Goal: Information Seeking & Learning: Find specific fact

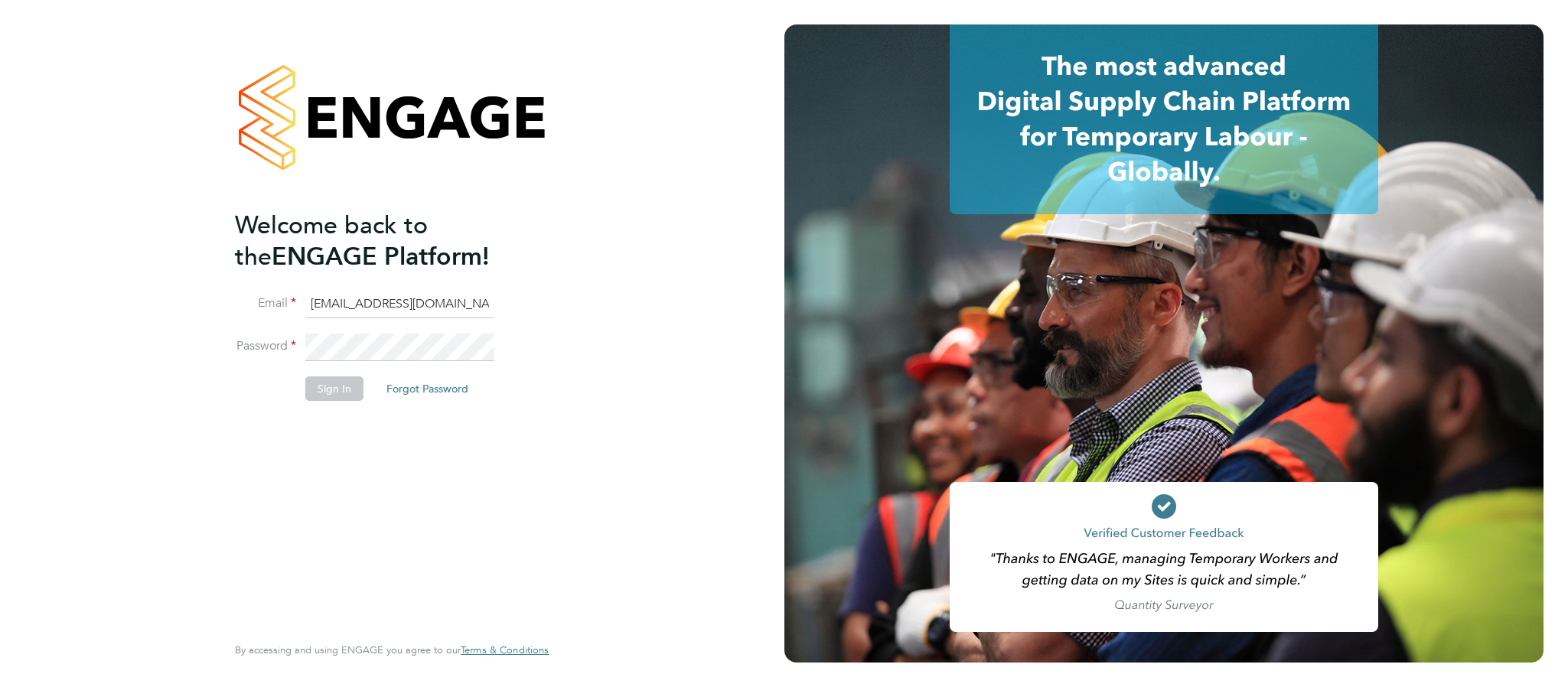
type input "cscportals@randstadcpe.com"
click at [329, 387] on button "Sign In" at bounding box center [334, 388] width 58 height 24
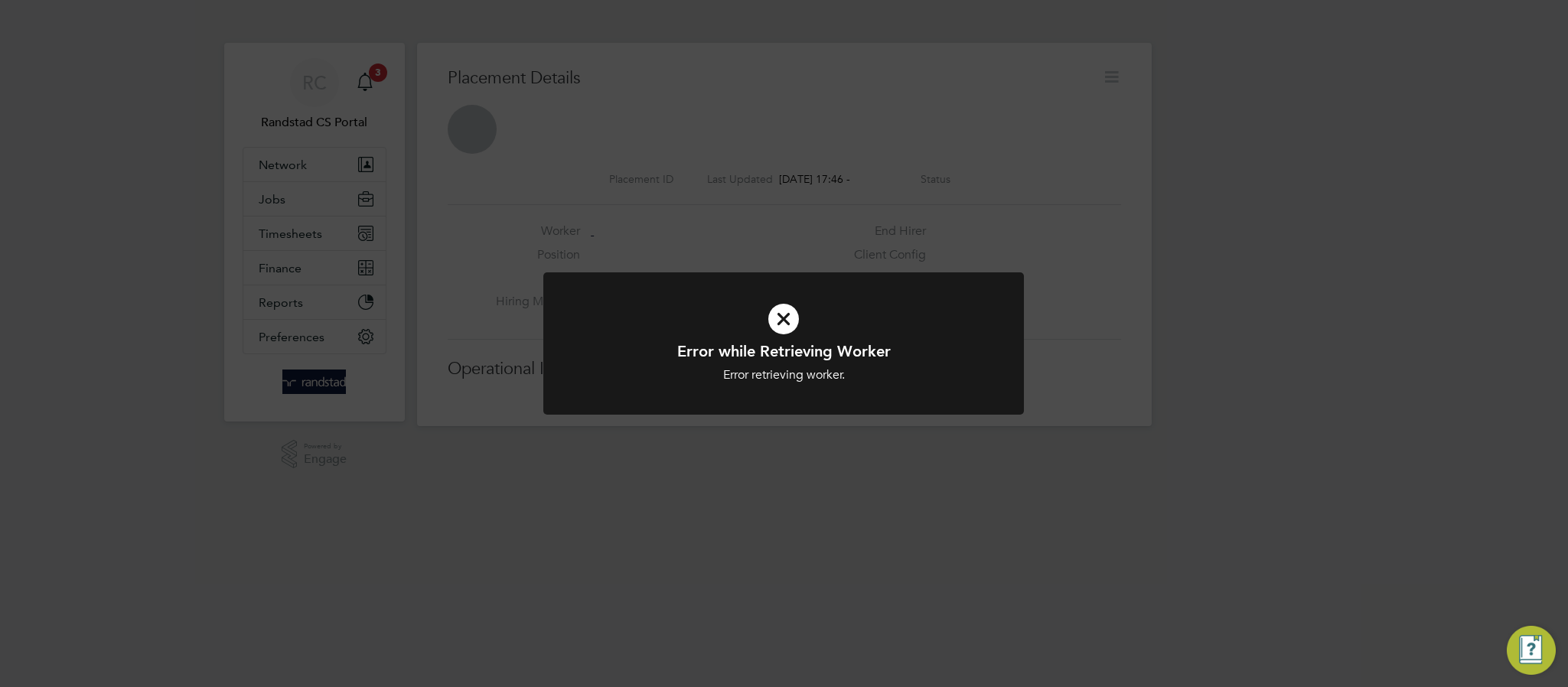
click at [781, 313] on icon at bounding box center [783, 319] width 398 height 59
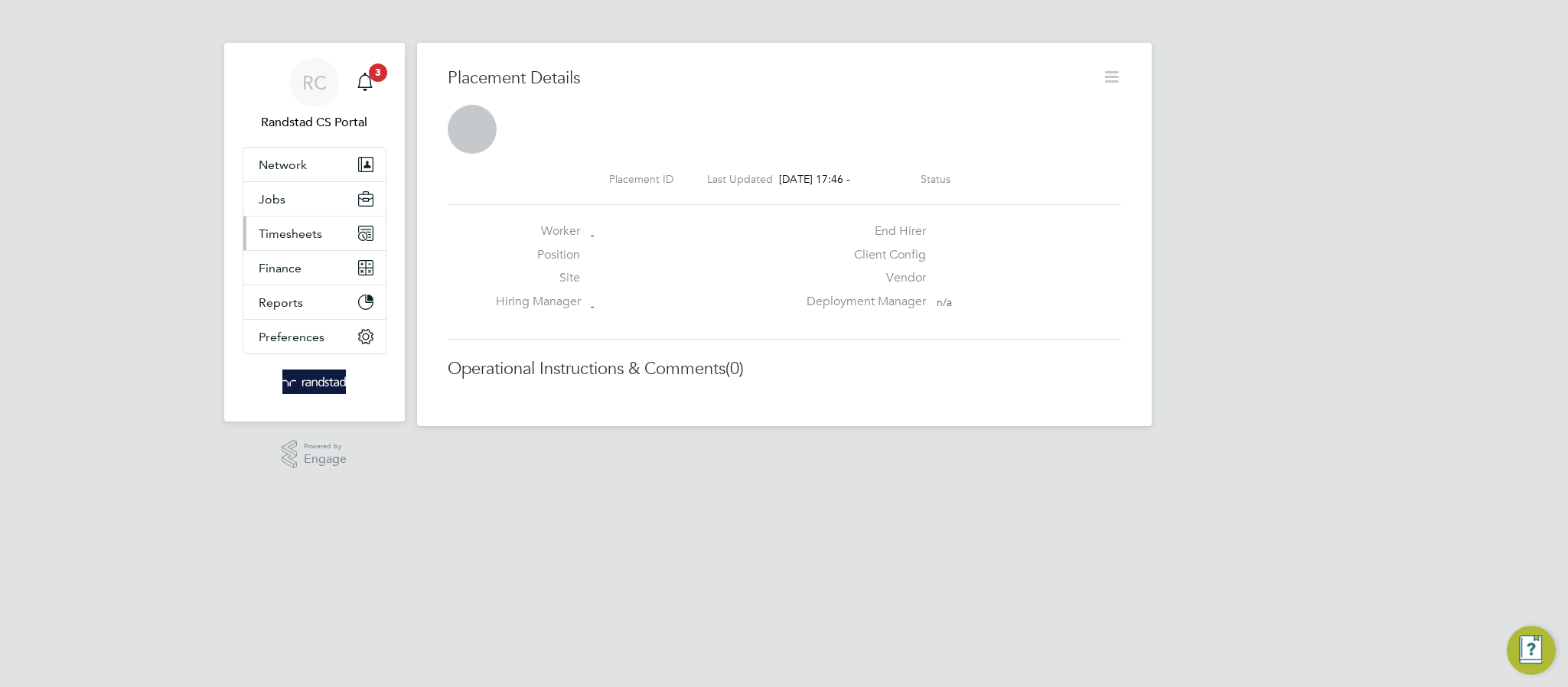
click at [260, 232] on span "Timesheets" at bounding box center [290, 233] width 64 height 14
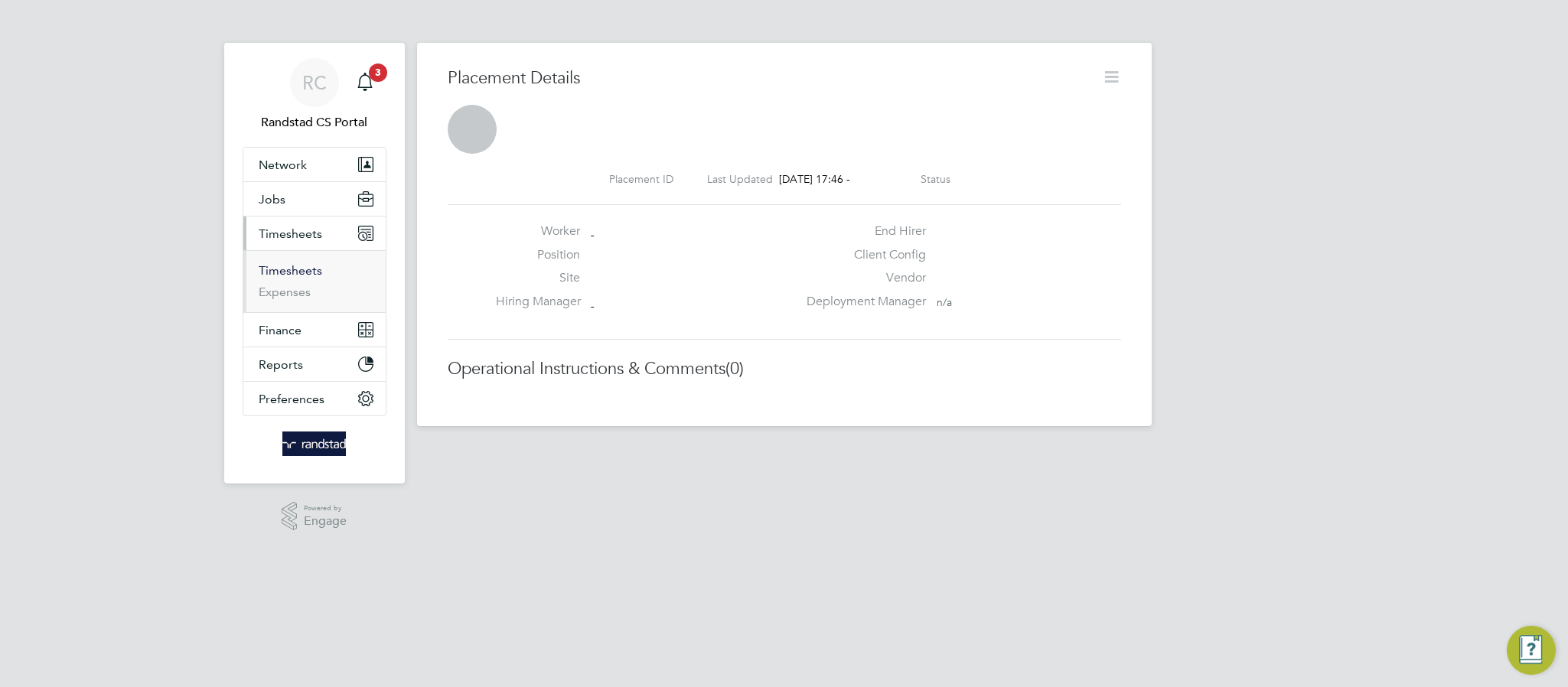
click at [265, 271] on link "Timesheets" at bounding box center [290, 269] width 64 height 14
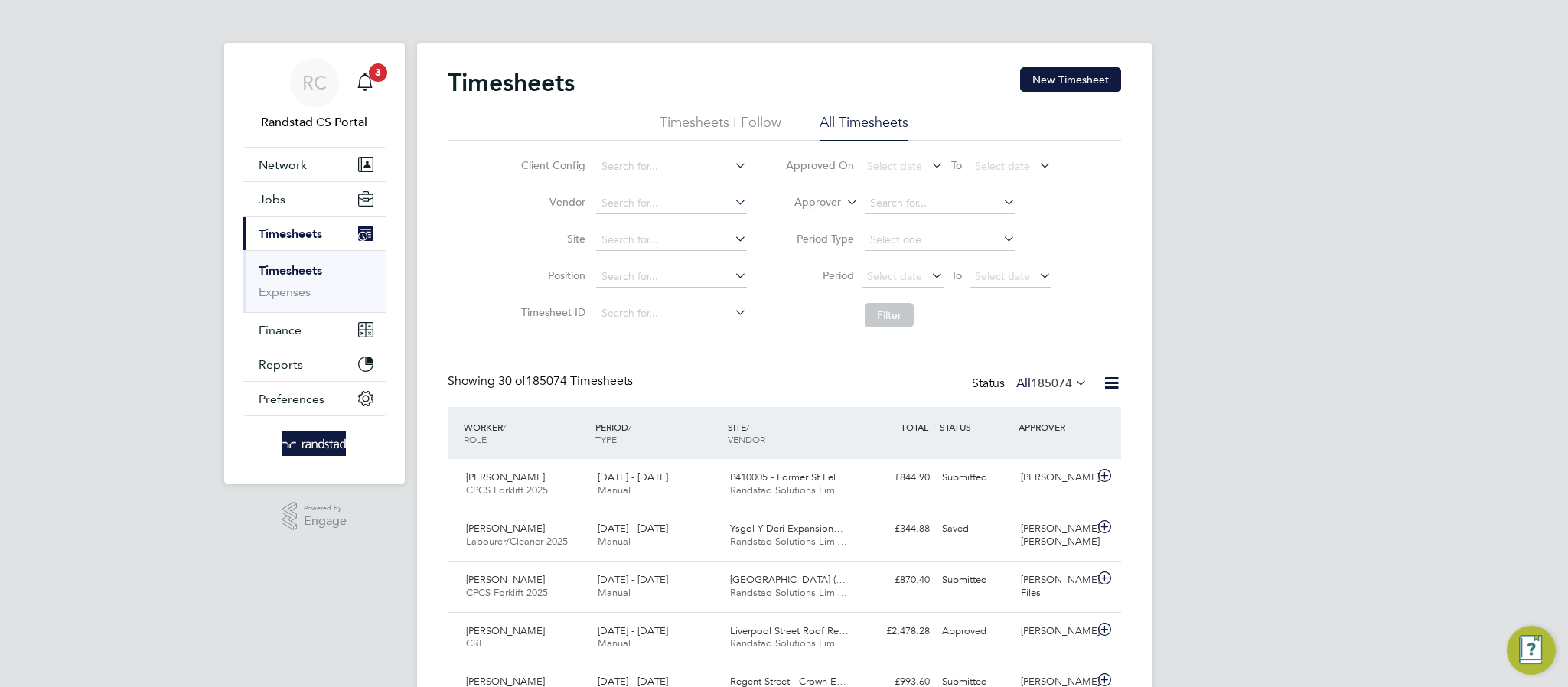
scroll to position [8, 8]
click at [1072, 382] on icon at bounding box center [1072, 382] width 0 height 22
click at [1068, 408] on li "185074" at bounding box center [1076, 412] width 44 height 22
click at [636, 237] on input at bounding box center [671, 240] width 151 height 22
paste input "Bardon II, Unit 2"
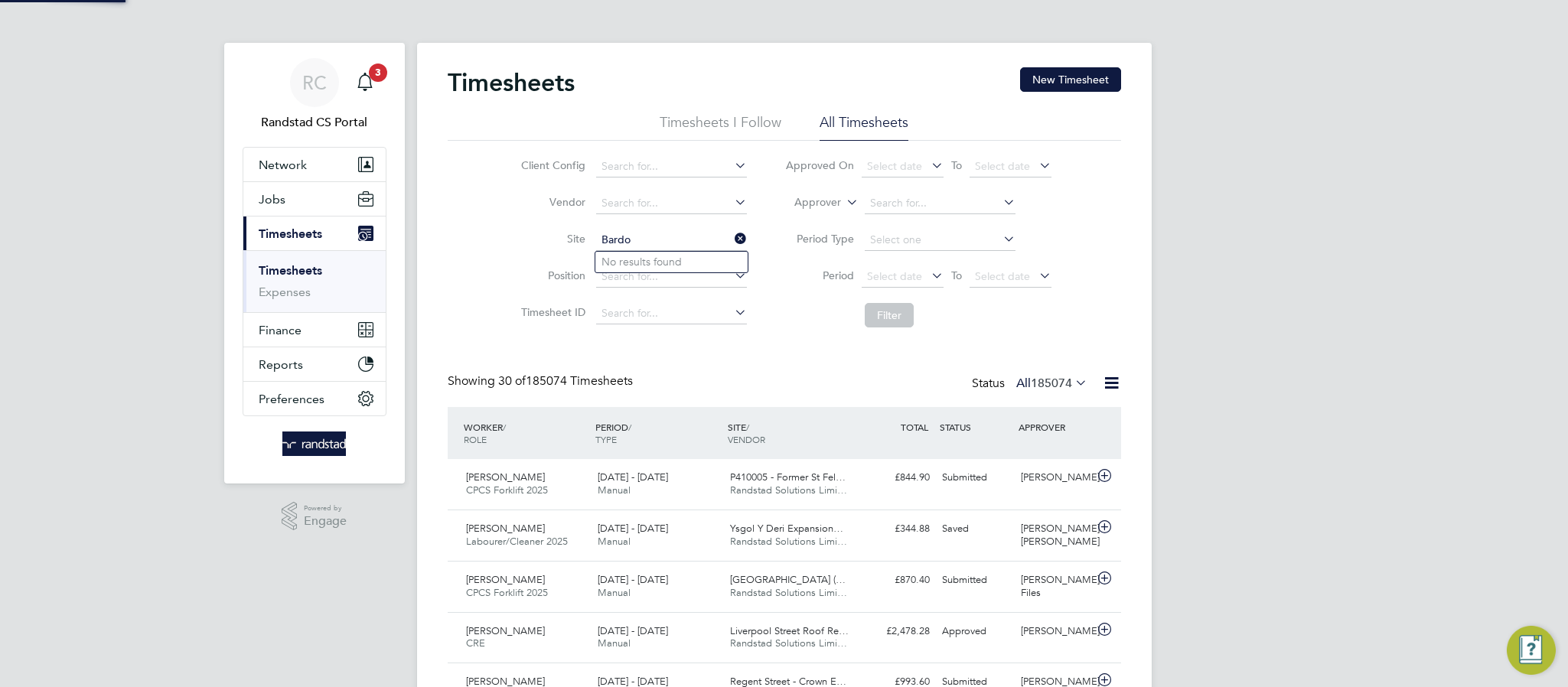
type input "Bardo"
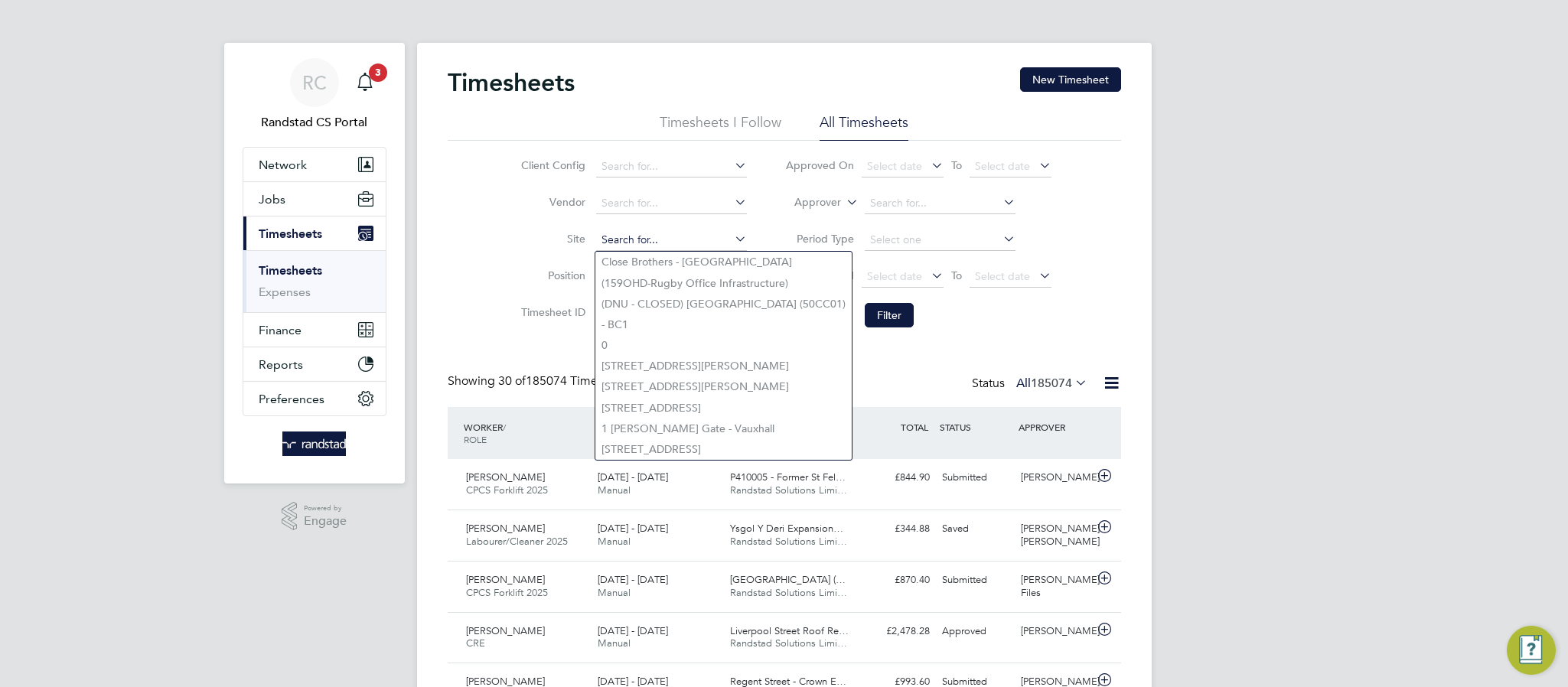
paste input "Bardon II, Unit 2"
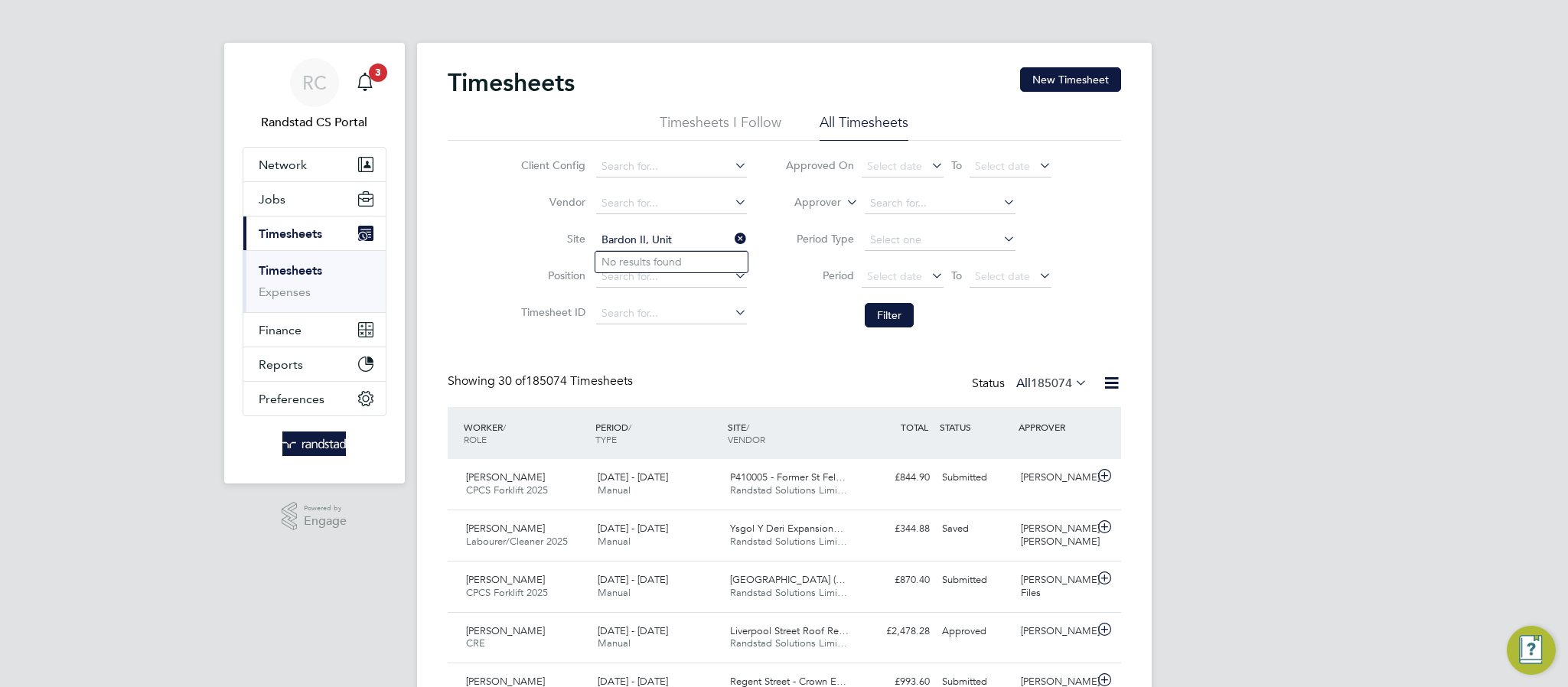
type input "Bardon II, Uni"
click at [538, 260] on li "Position" at bounding box center [631, 277] width 269 height 37
click at [635, 278] on input at bounding box center [671, 277] width 151 height 22
paste input "Bardon II, Unit 2"
type input "Bardon II"
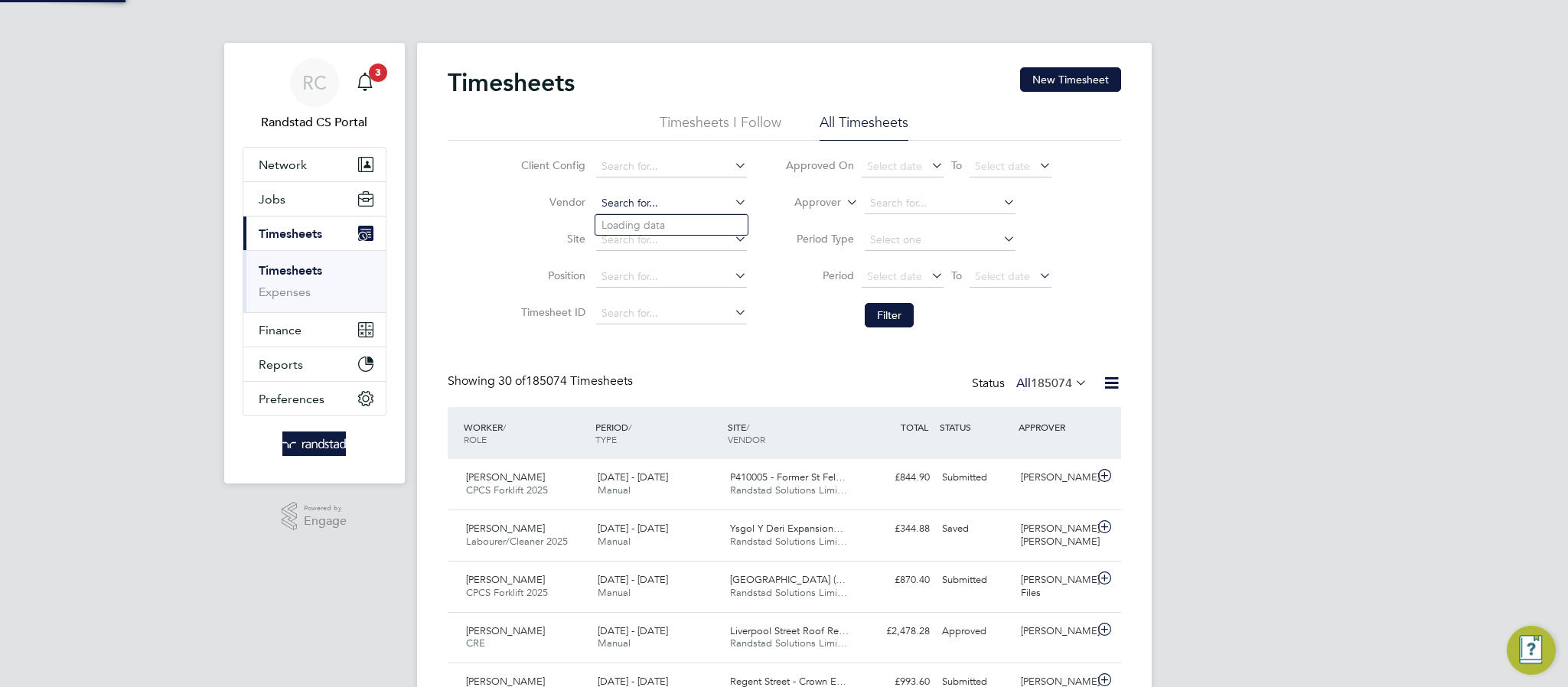
click at [628, 208] on input at bounding box center [671, 203] width 151 height 22
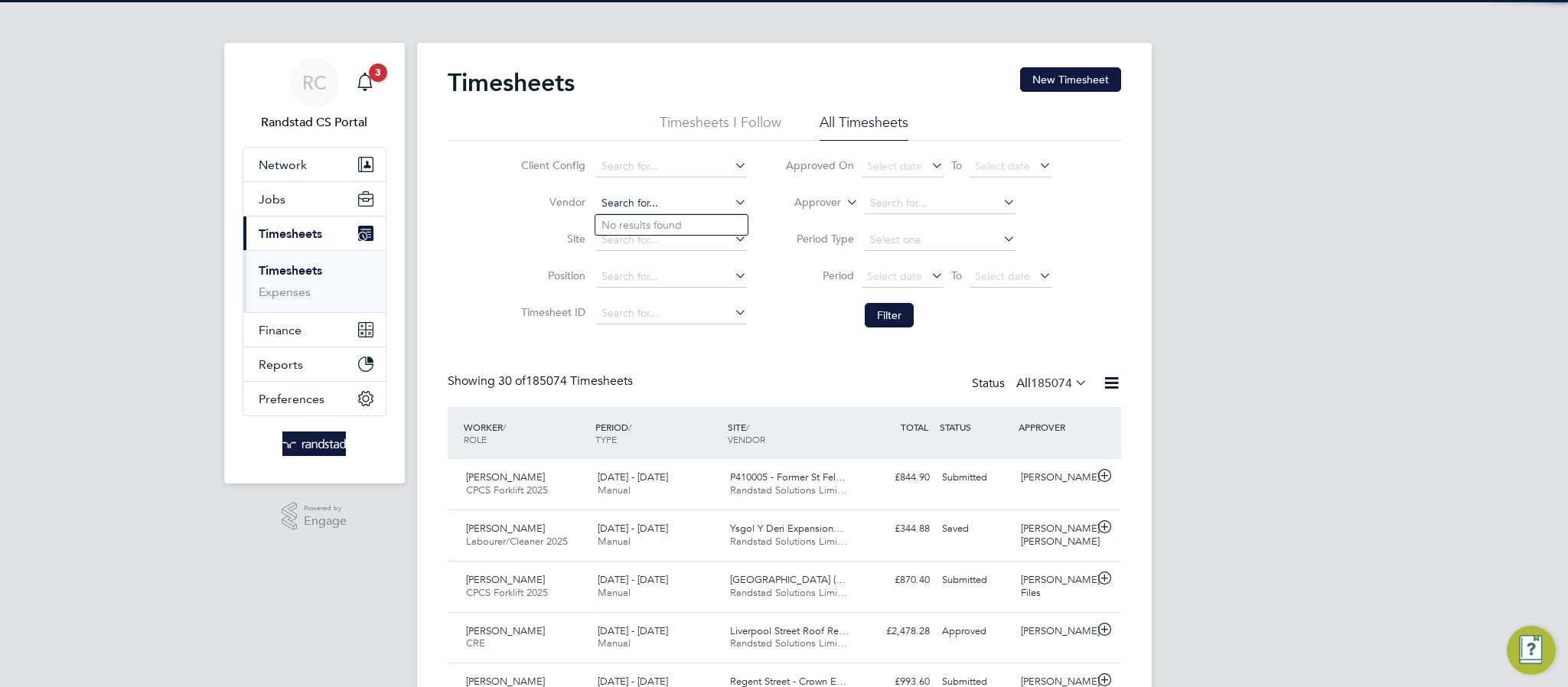
paste input "Bardon II, Unit 2"
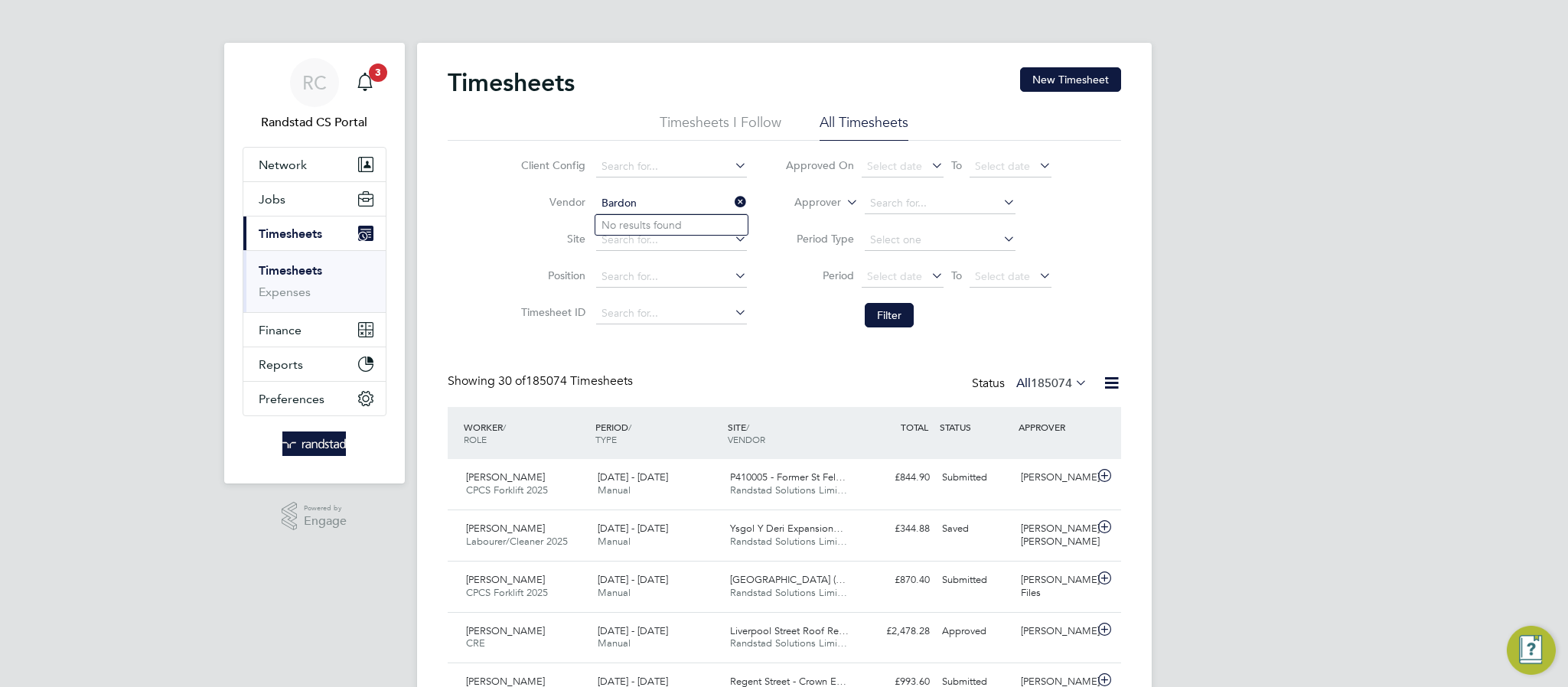
type input "Bardon"
click at [458, 233] on div "Client Config Vendor Bardon Site Position Timesheet ID Approved On Select date …" at bounding box center [784, 238] width 673 height 194
click at [645, 232] on input at bounding box center [671, 240] width 151 height 22
paste input "Bardon II, Unit 2"
type input "Bardon"
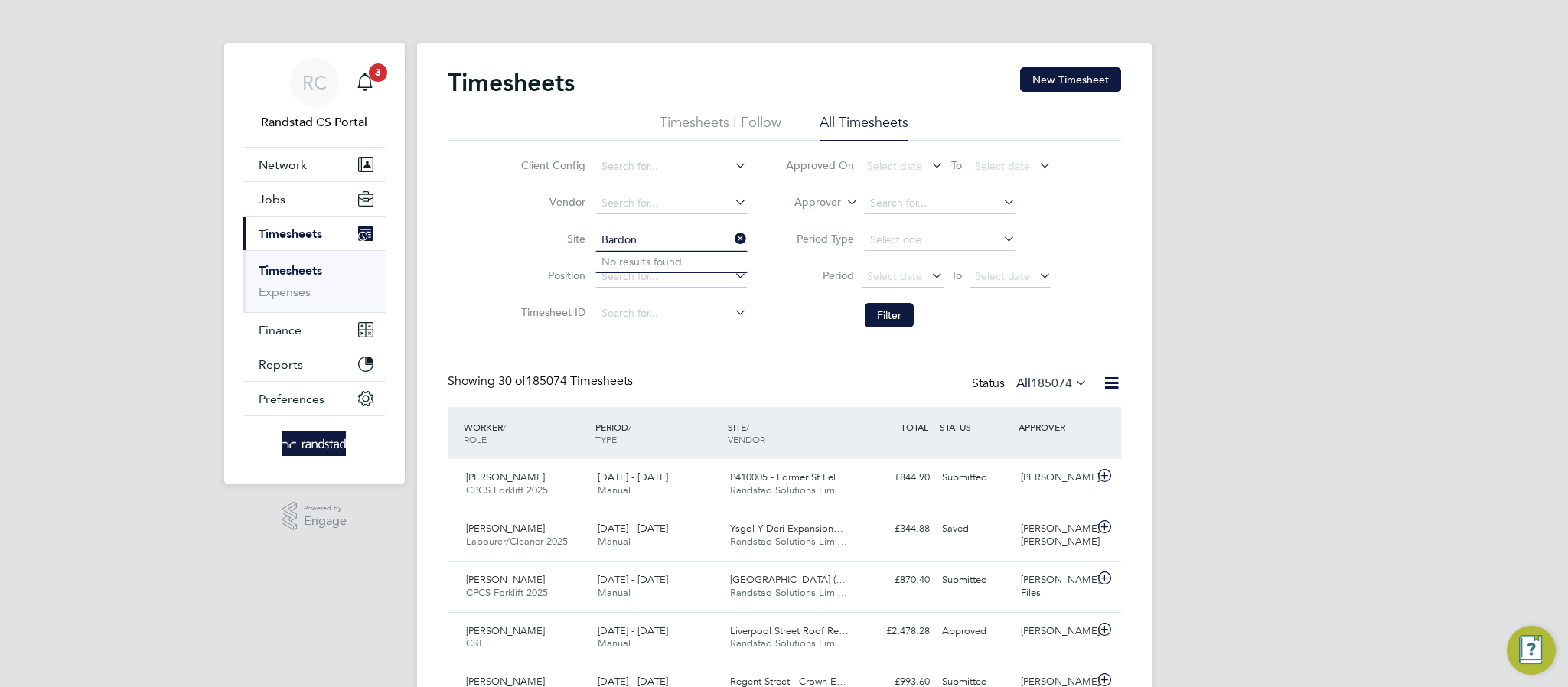
click at [644, 310] on input at bounding box center [671, 314] width 151 height 22
paste input "1800181"
click at [666, 328] on li "TS 1800181" at bounding box center [671, 336] width 152 height 21
type input "TS1800181"
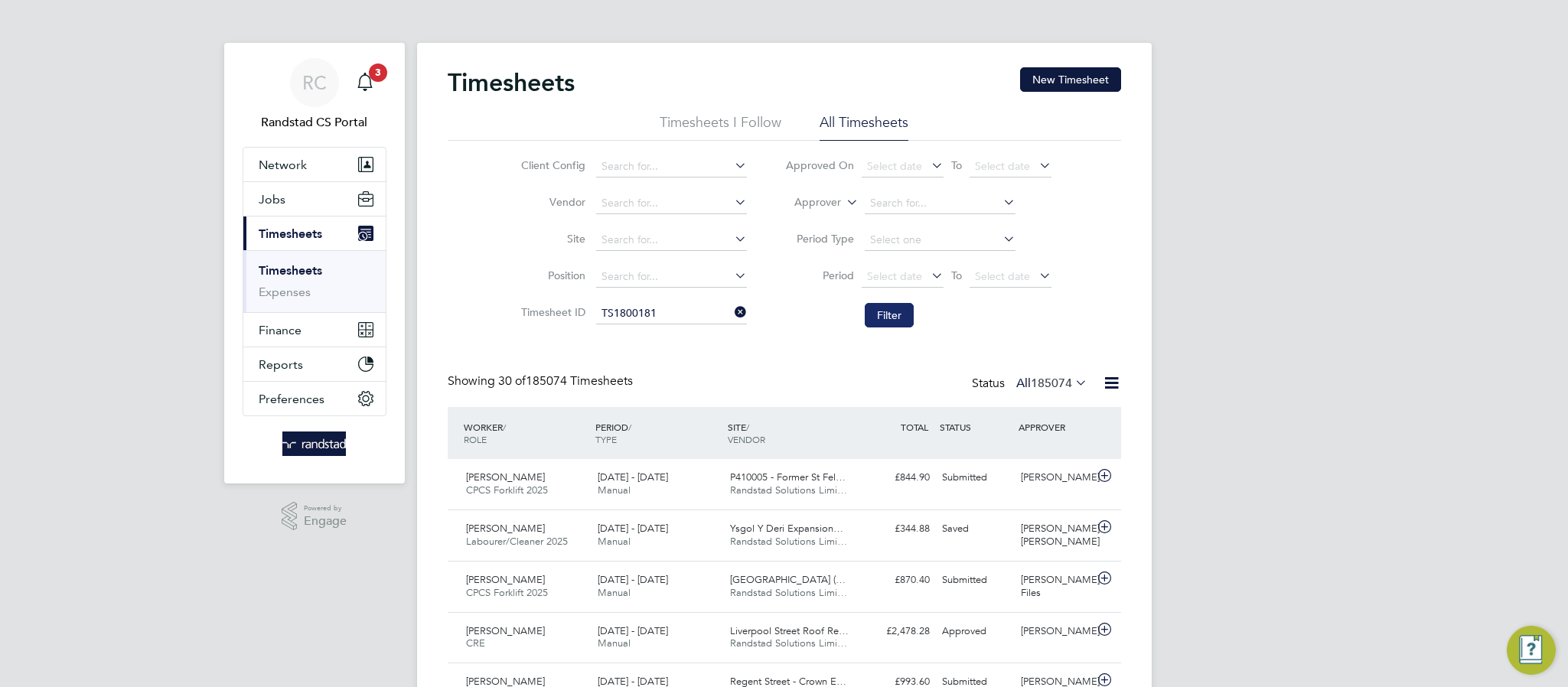
click at [875, 307] on button "Filter" at bounding box center [889, 315] width 49 height 24
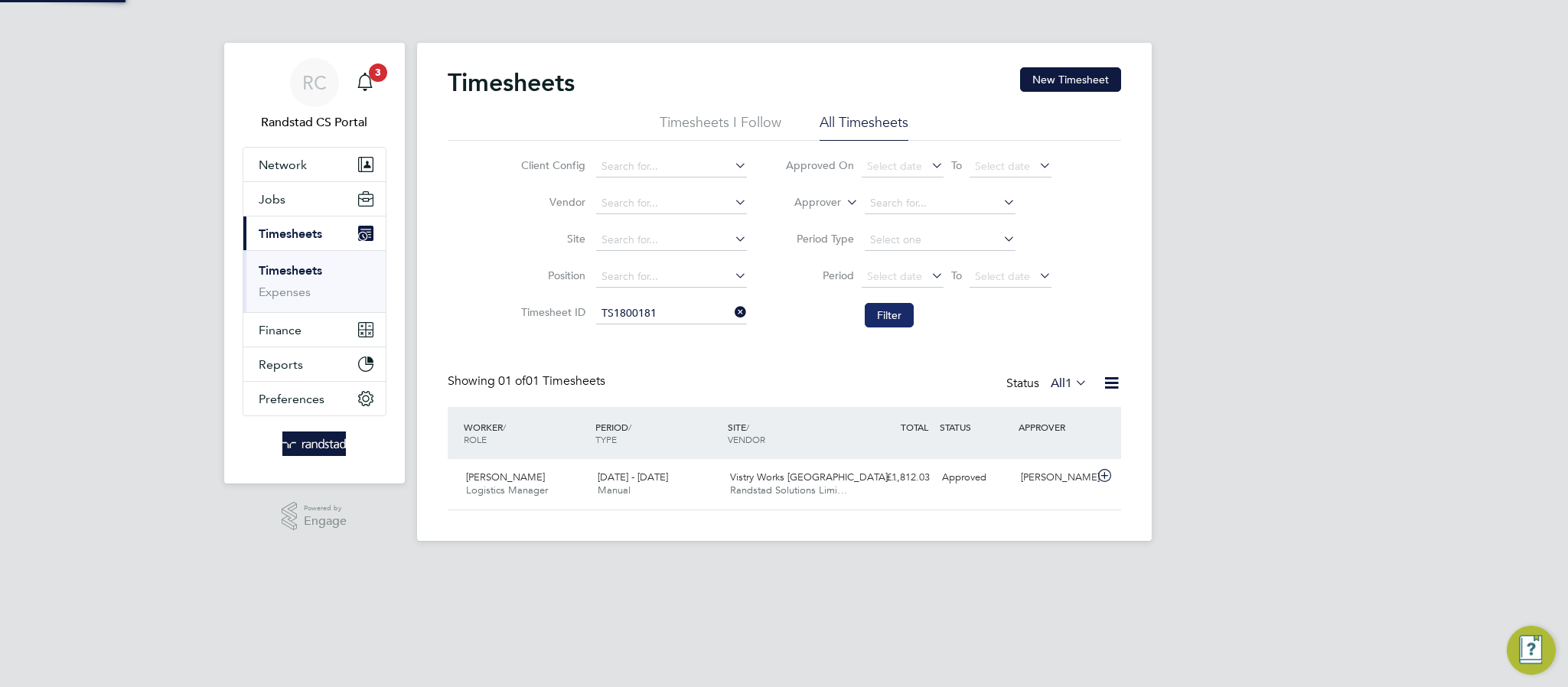
scroll to position [39, 133]
click at [689, 495] on div "11 - 17 Aug 2025 Manual" at bounding box center [658, 484] width 132 height 38
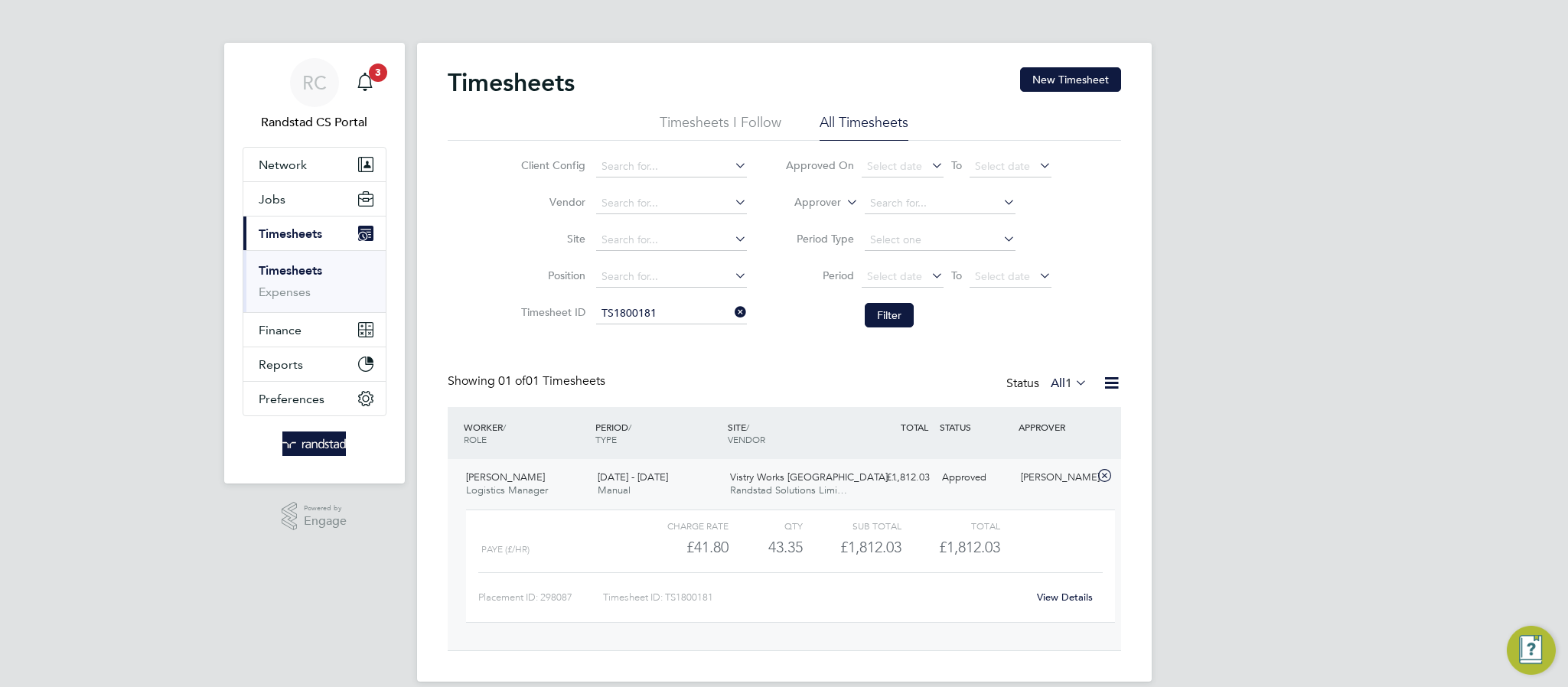
scroll to position [22, 0]
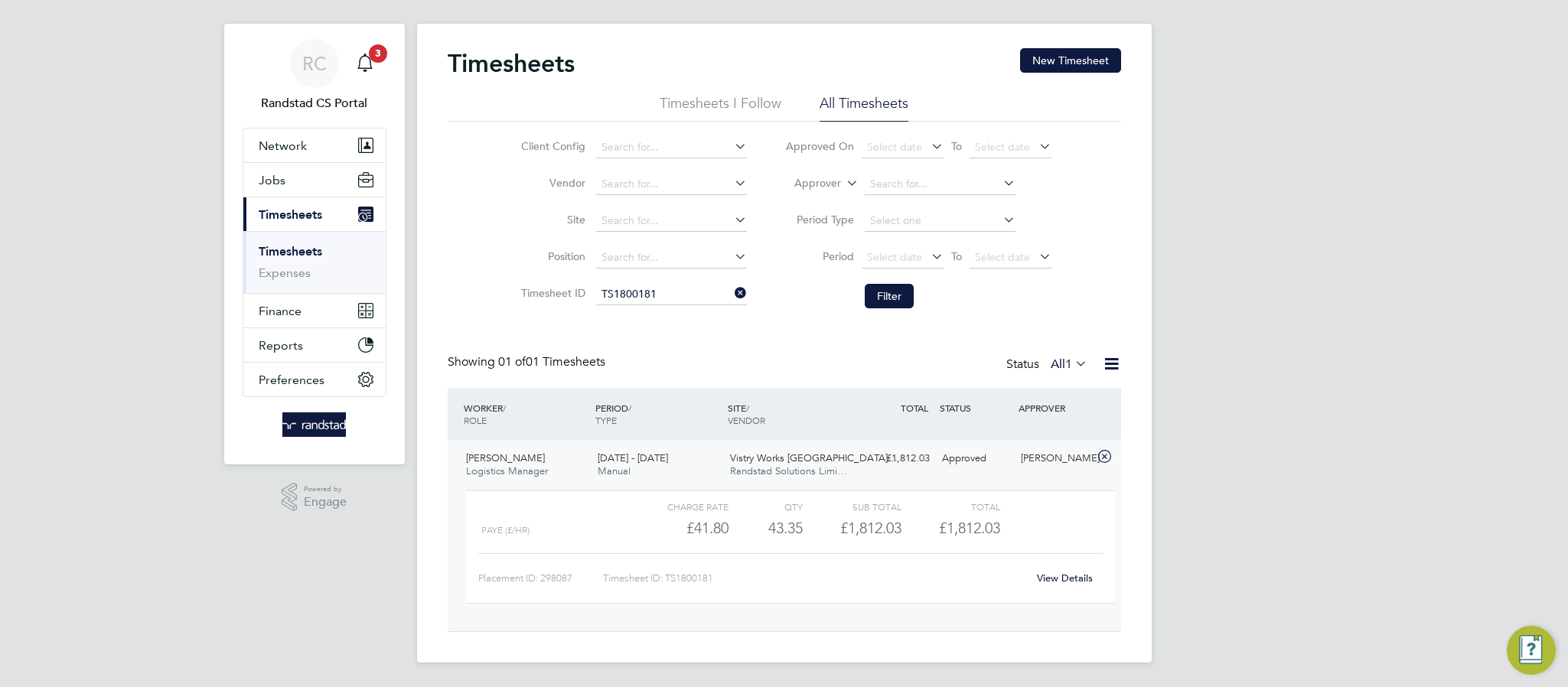
click at [749, 468] on span "Randstad Solutions Limi…" at bounding box center [789, 471] width 117 height 13
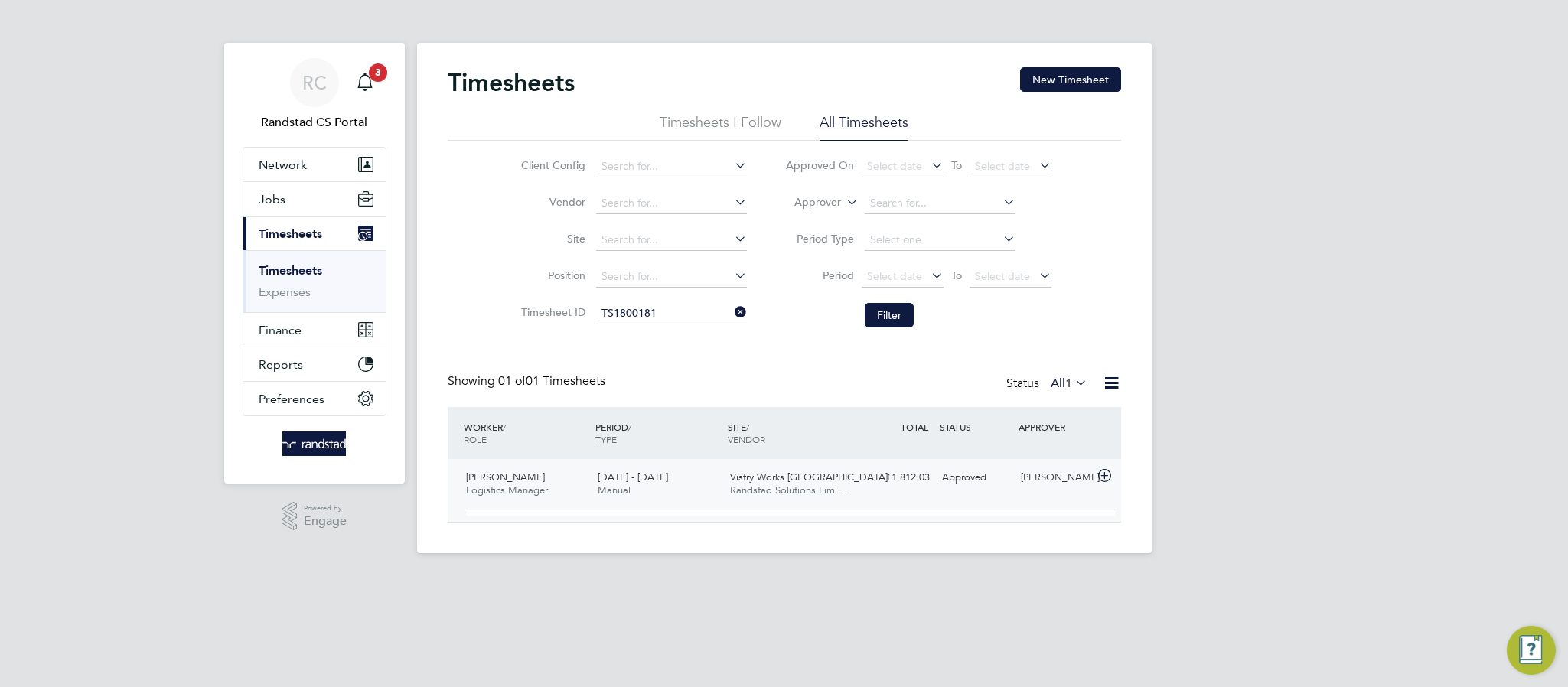
scroll to position [0, 0]
click at [758, 475] on span "Vistry Works East Midla…" at bounding box center [814, 477] width 167 height 13
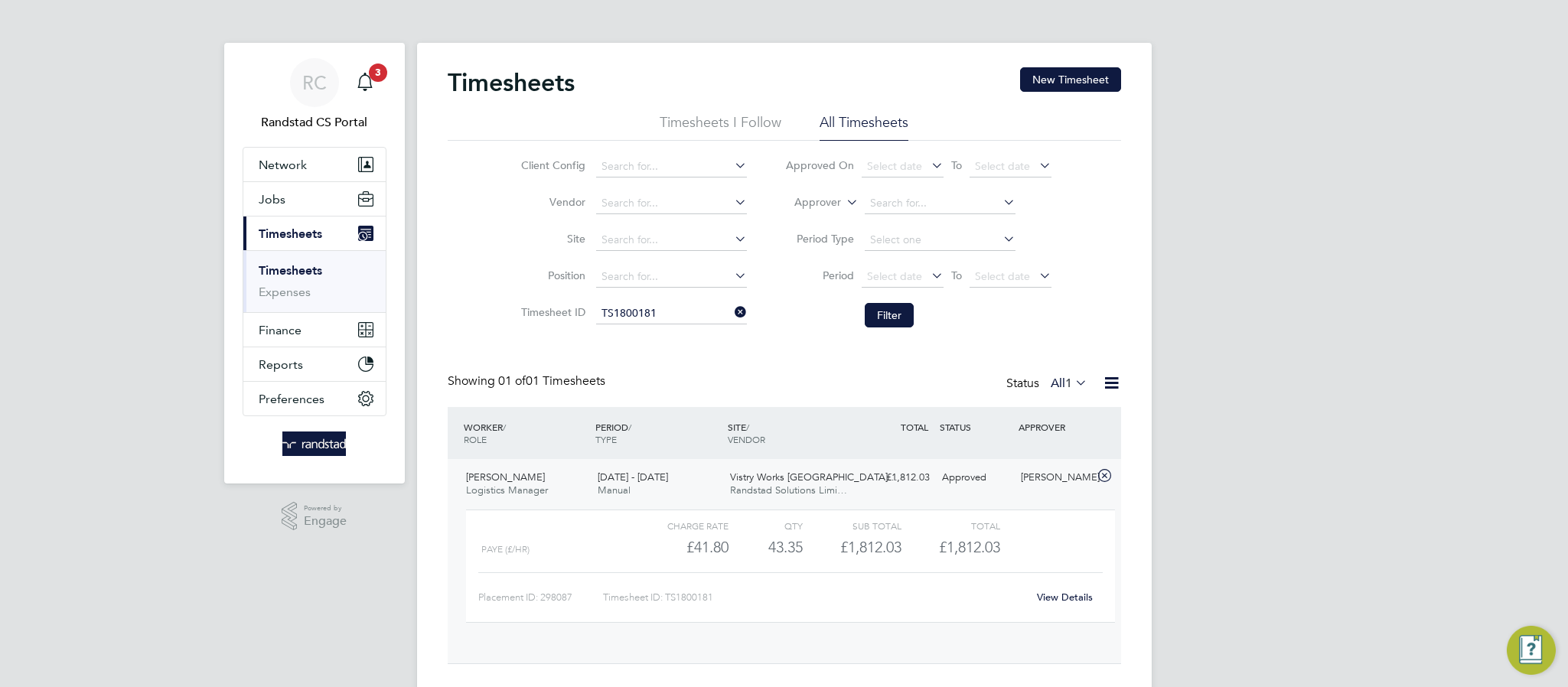
scroll to position [25, 149]
click at [1064, 597] on link "View Details" at bounding box center [1065, 597] width 56 height 13
click at [639, 305] on input at bounding box center [671, 314] width 151 height 22
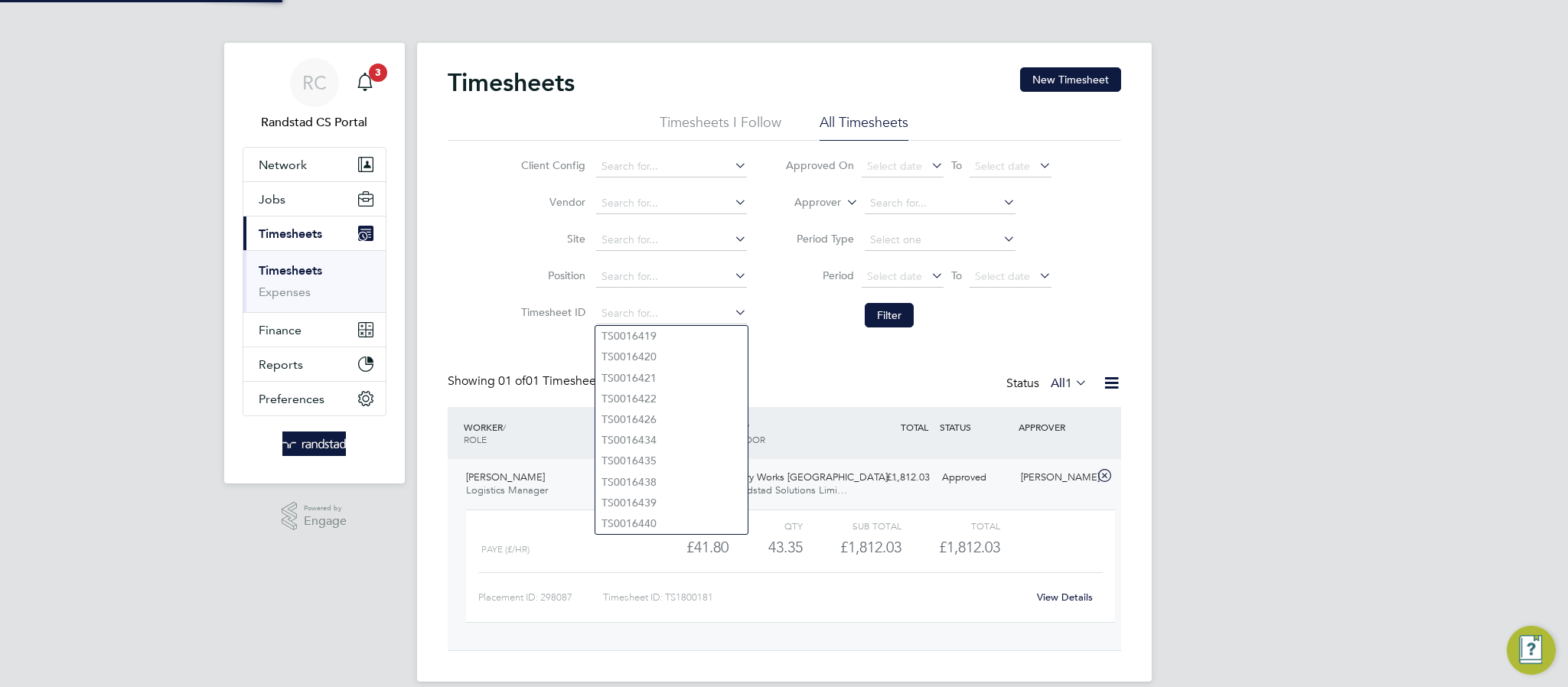
click at [656, 255] on li "Site" at bounding box center [631, 240] width 269 height 37
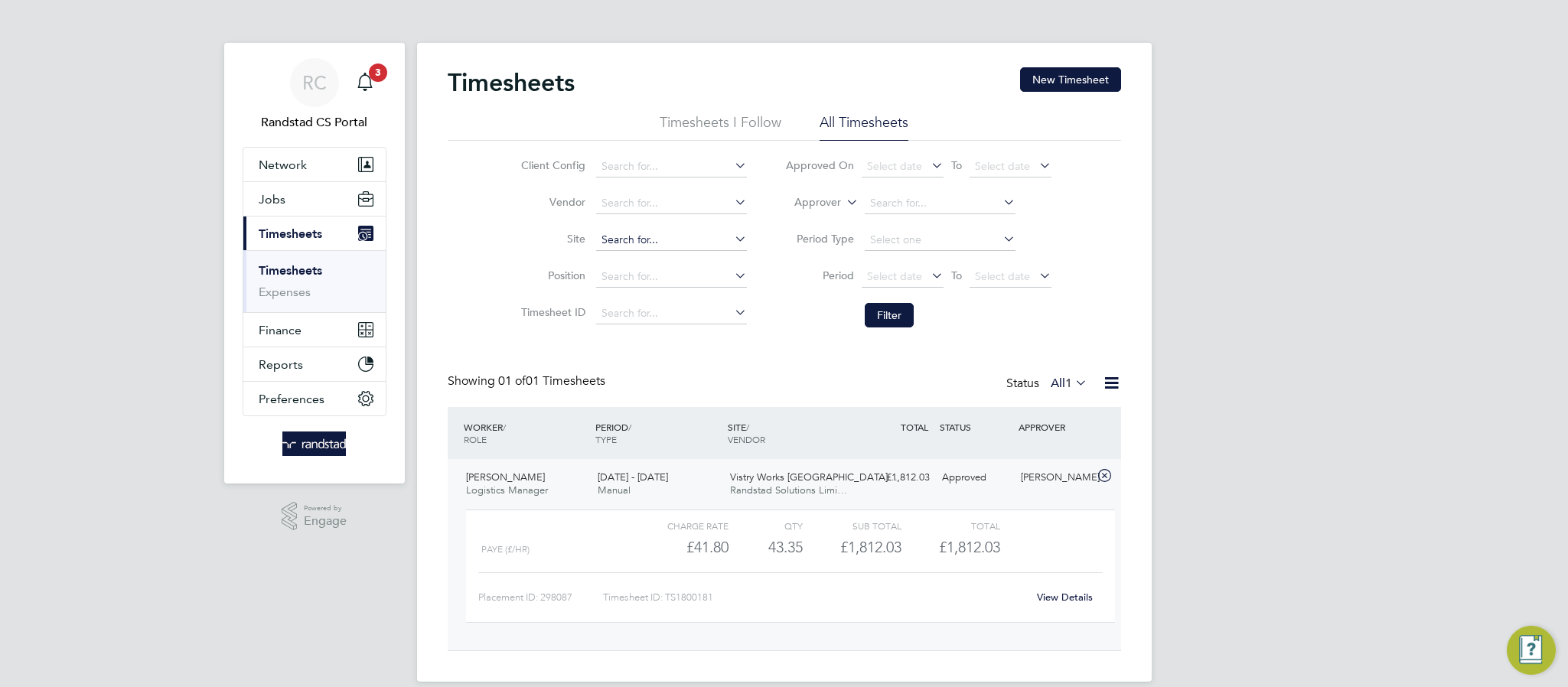
click at [659, 244] on input at bounding box center [671, 240] width 151 height 22
paste input "Vistry Works East Midlands"
type input "Vistry Works East Midlands"
click at [666, 262] on li "Vistry Works East Midlands" at bounding box center [702, 262] width 214 height 21
click at [871, 312] on button "Filter" at bounding box center [889, 315] width 49 height 24
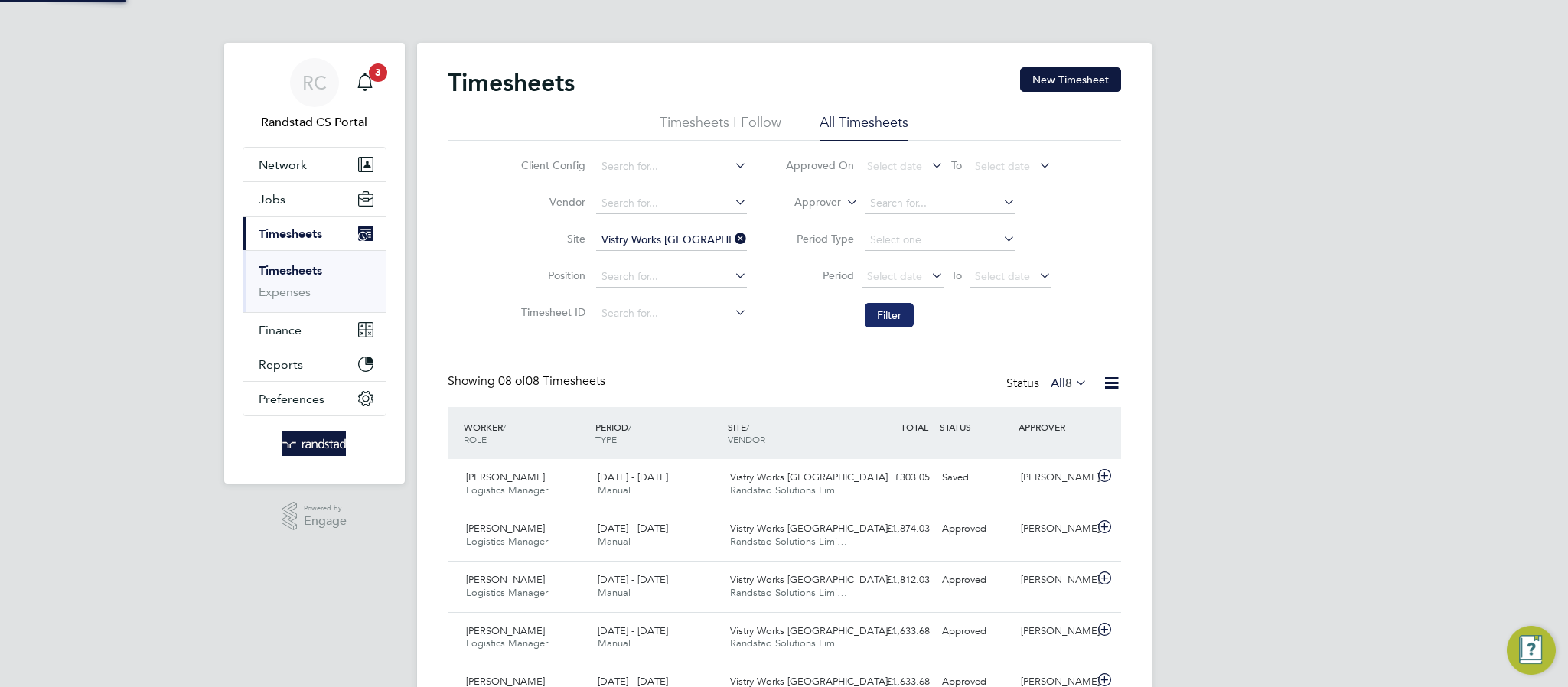
scroll to position [39, 133]
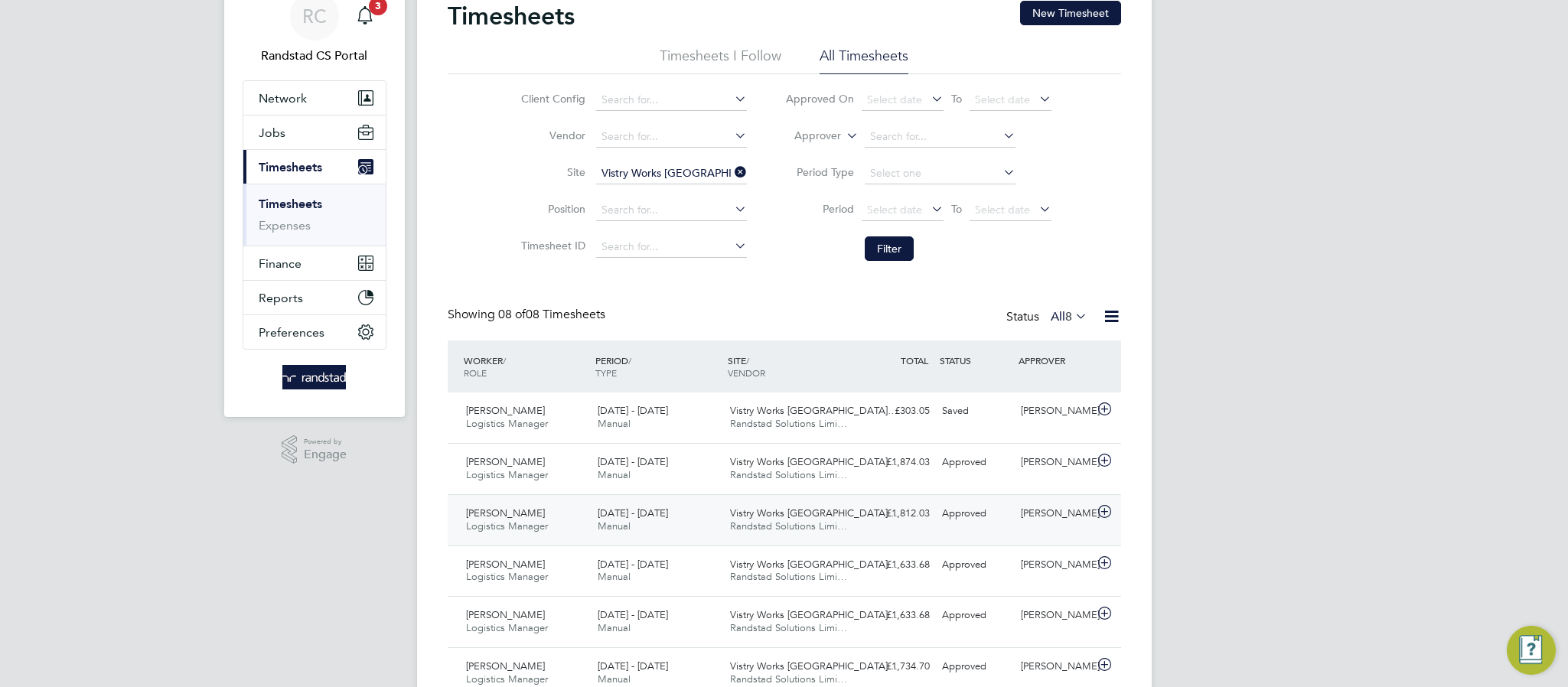
click at [712, 519] on div "11 - 17 Aug 2025 Manual" at bounding box center [658, 520] width 132 height 38
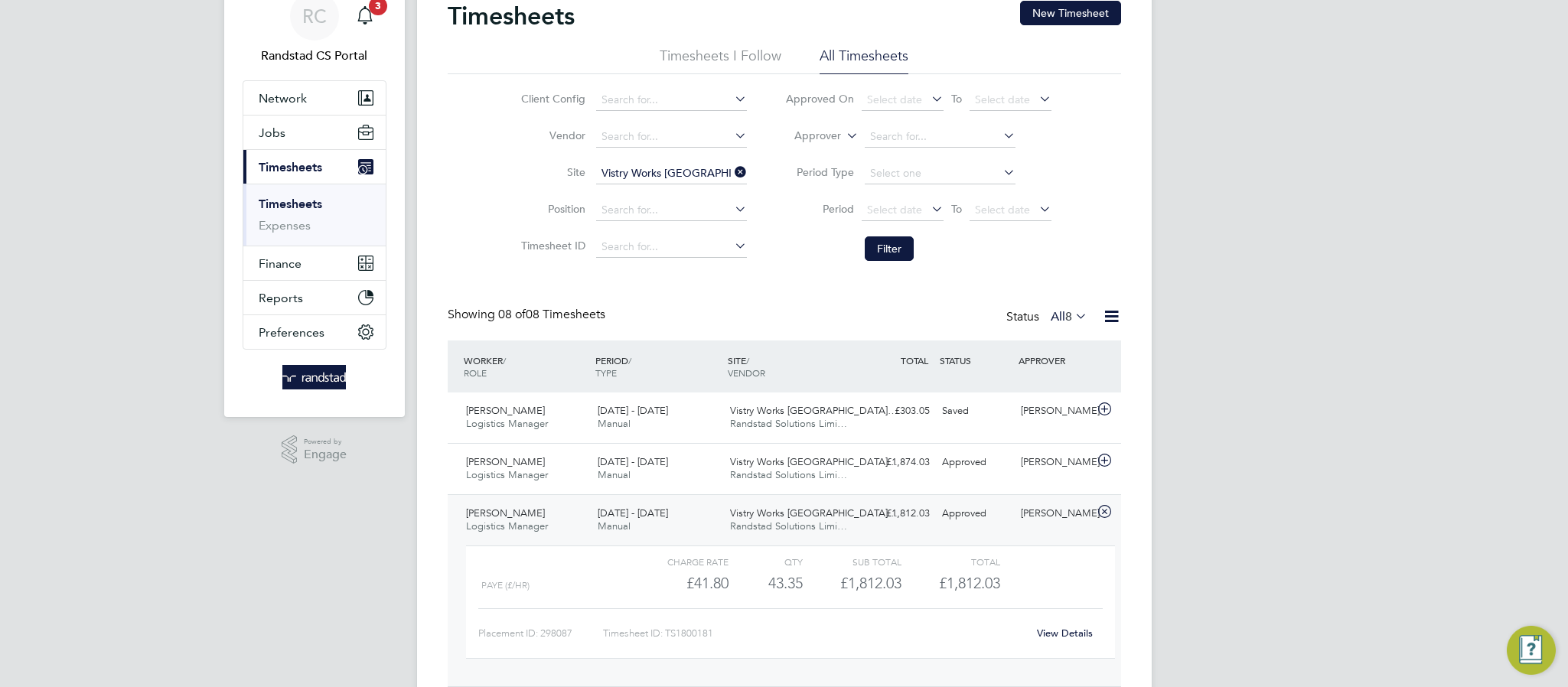
click at [792, 514] on span "Vistry Works East Midla…" at bounding box center [814, 513] width 167 height 13
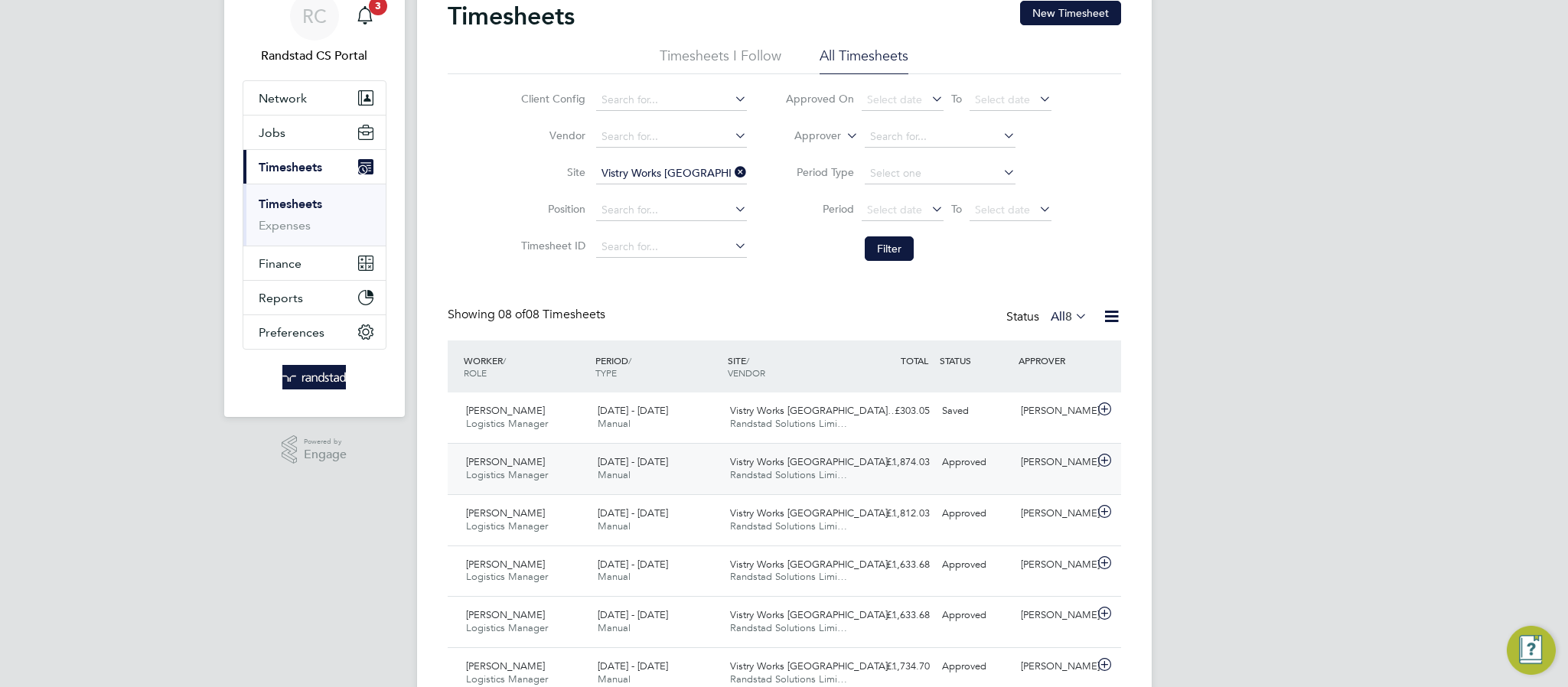
click at [751, 474] on span "Randstad Solutions Limi…" at bounding box center [789, 474] width 117 height 13
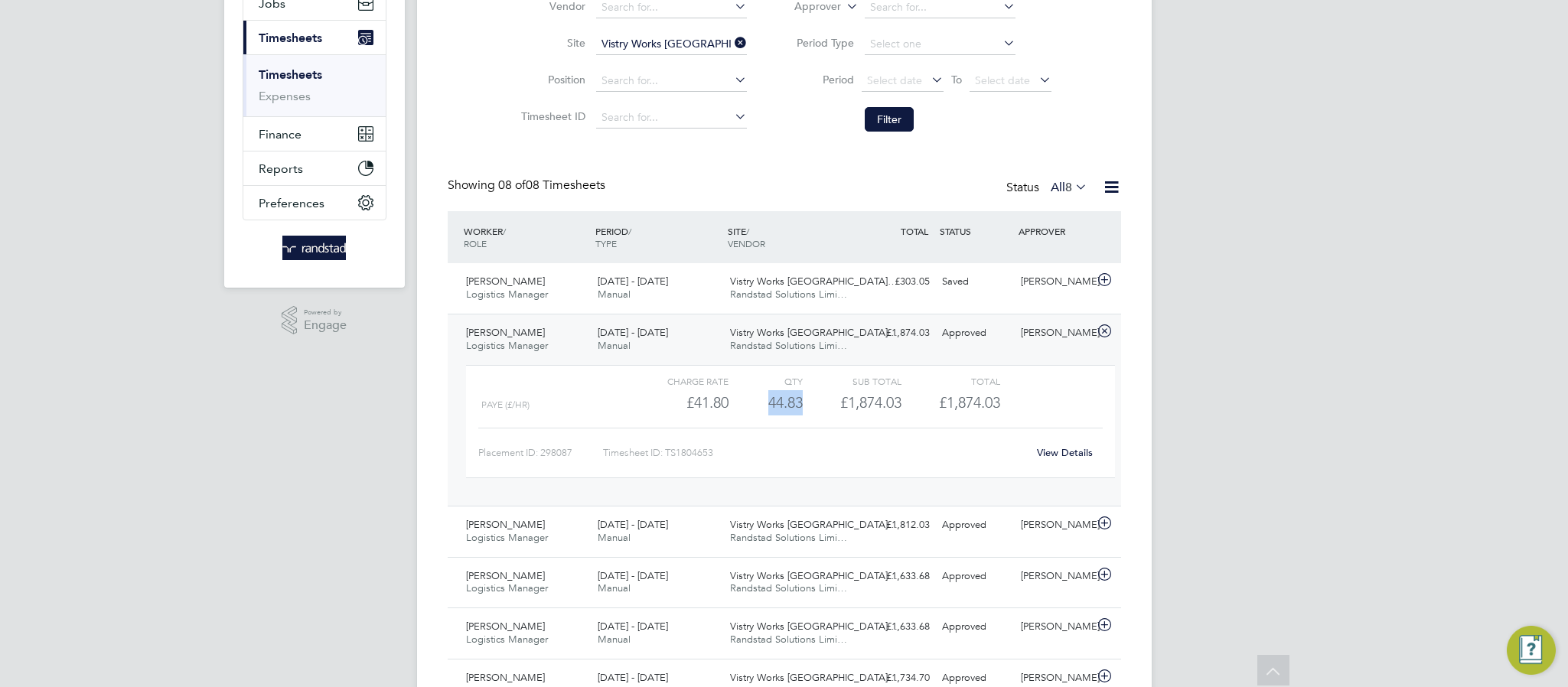
drag, startPoint x: 768, startPoint y: 402, endPoint x: 799, endPoint y: 397, distance: 31.4
click at [799, 397] on div "44.83" at bounding box center [765, 402] width 75 height 25
copy div "44.83"
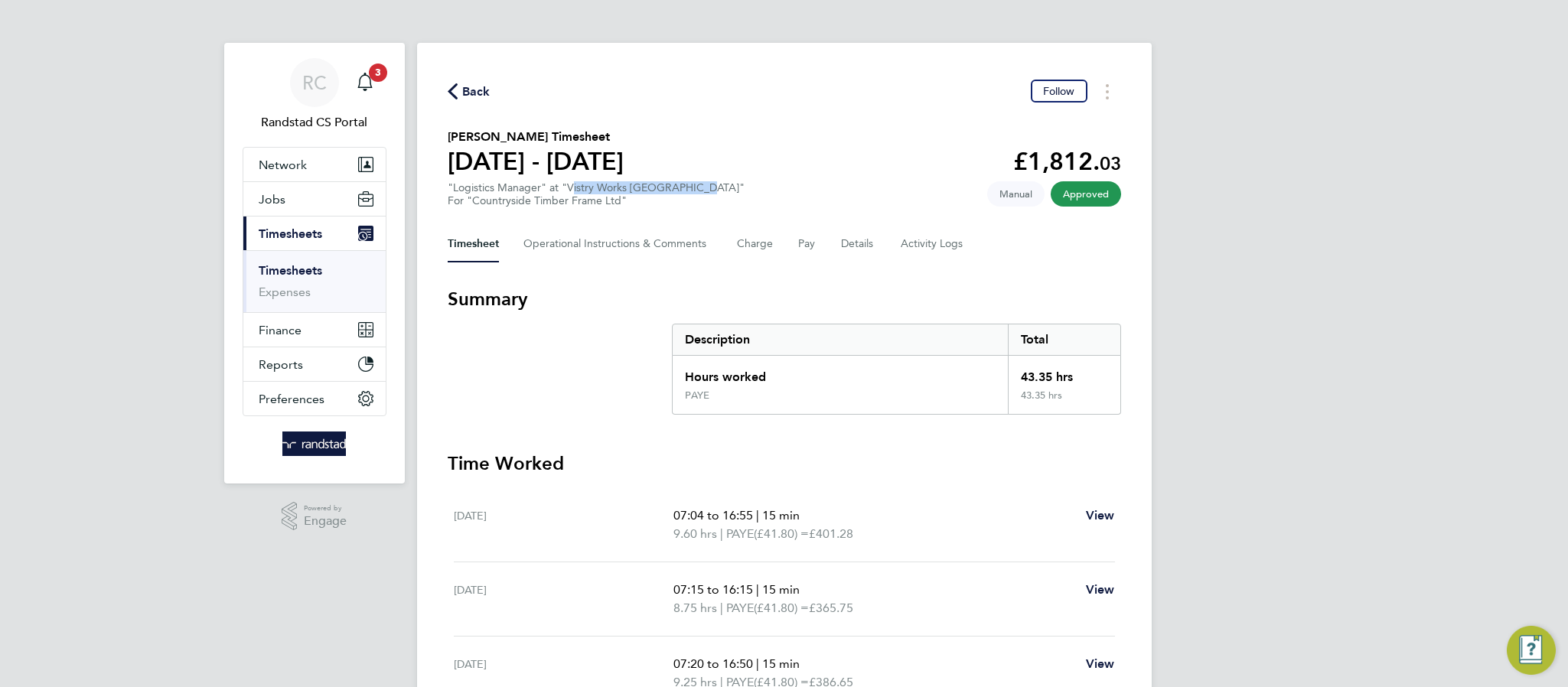
drag, startPoint x: 565, startPoint y: 188, endPoint x: 691, endPoint y: 193, distance: 126.1
click at [691, 193] on div ""Logistics Manager" at "Vistry Works [GEOGRAPHIC_DATA]" For "Countryside Timber…" at bounding box center [596, 194] width 297 height 26
copy div "Vistry Works [GEOGRAPHIC_DATA]"
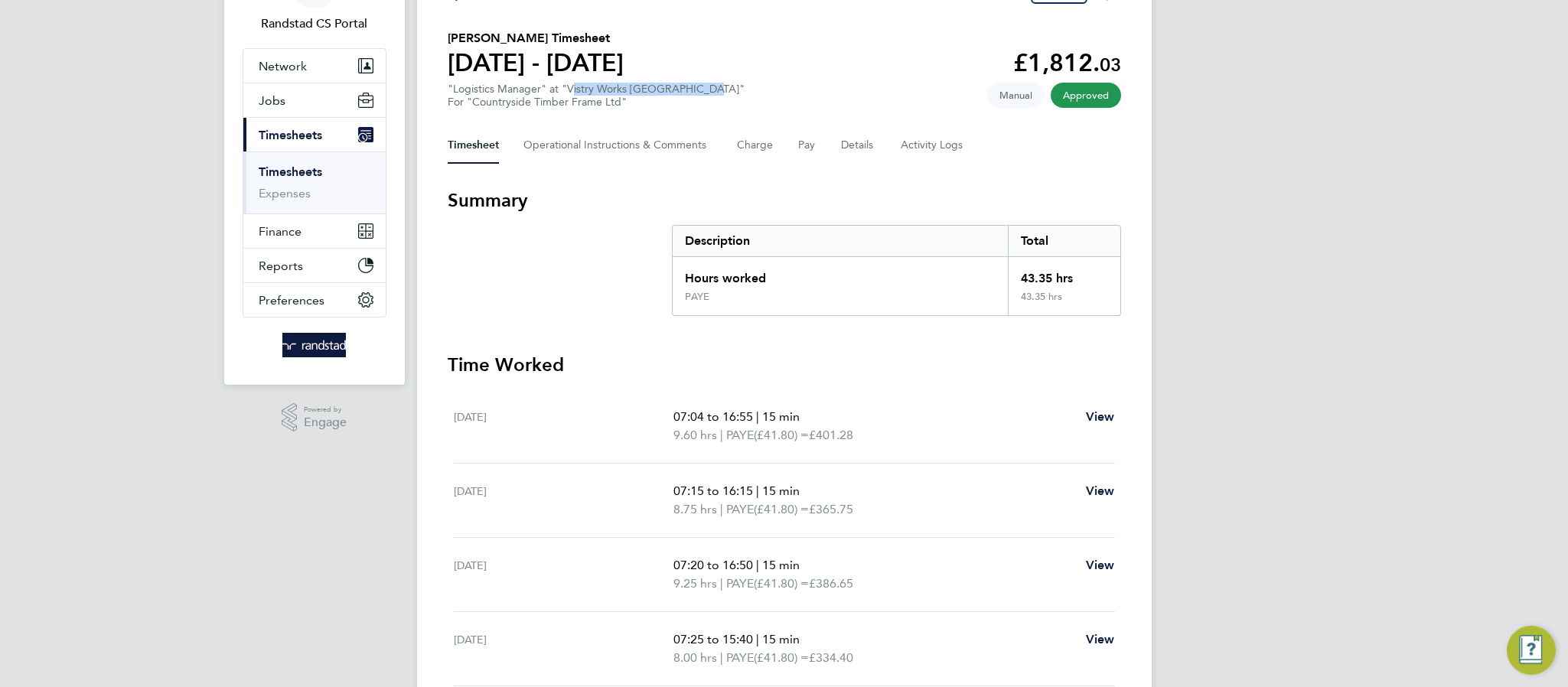
scroll to position [101, 0]
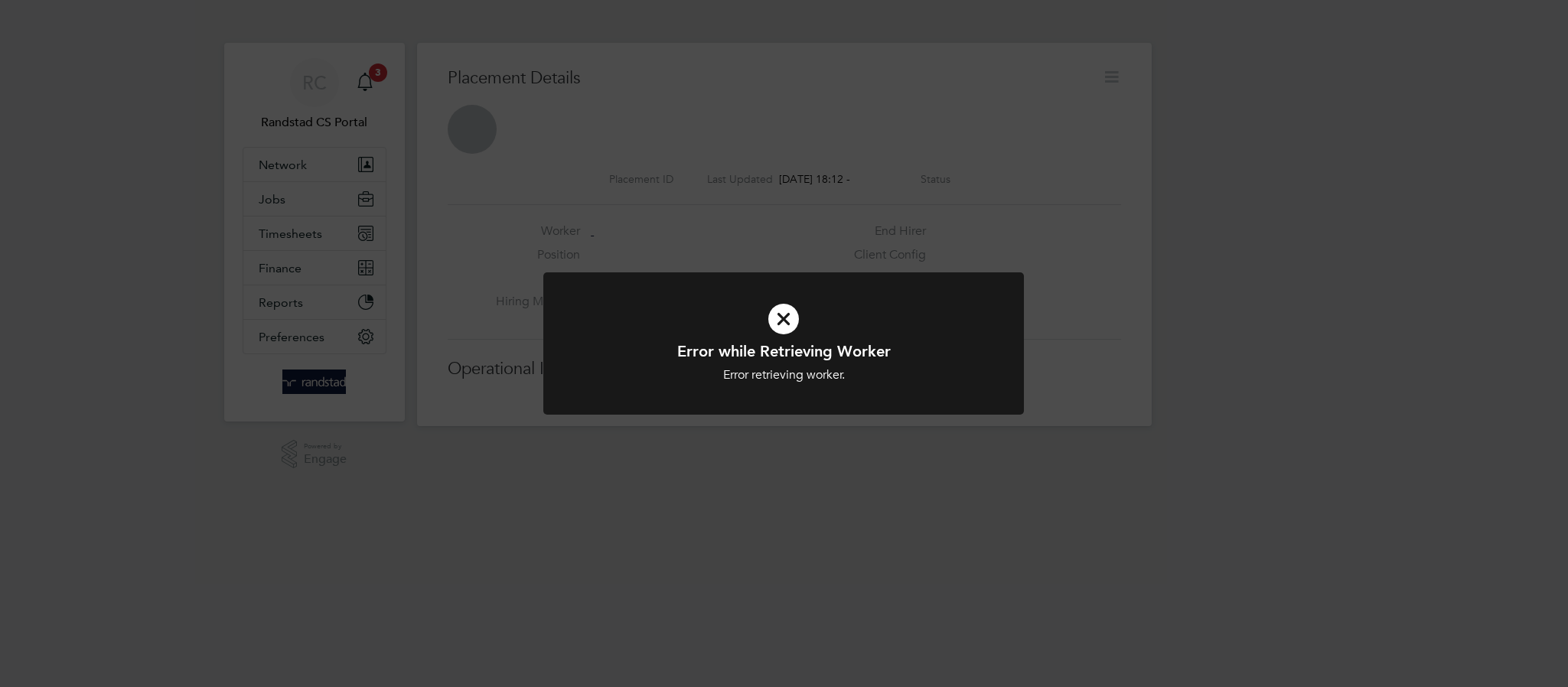
click at [790, 310] on icon at bounding box center [783, 319] width 398 height 59
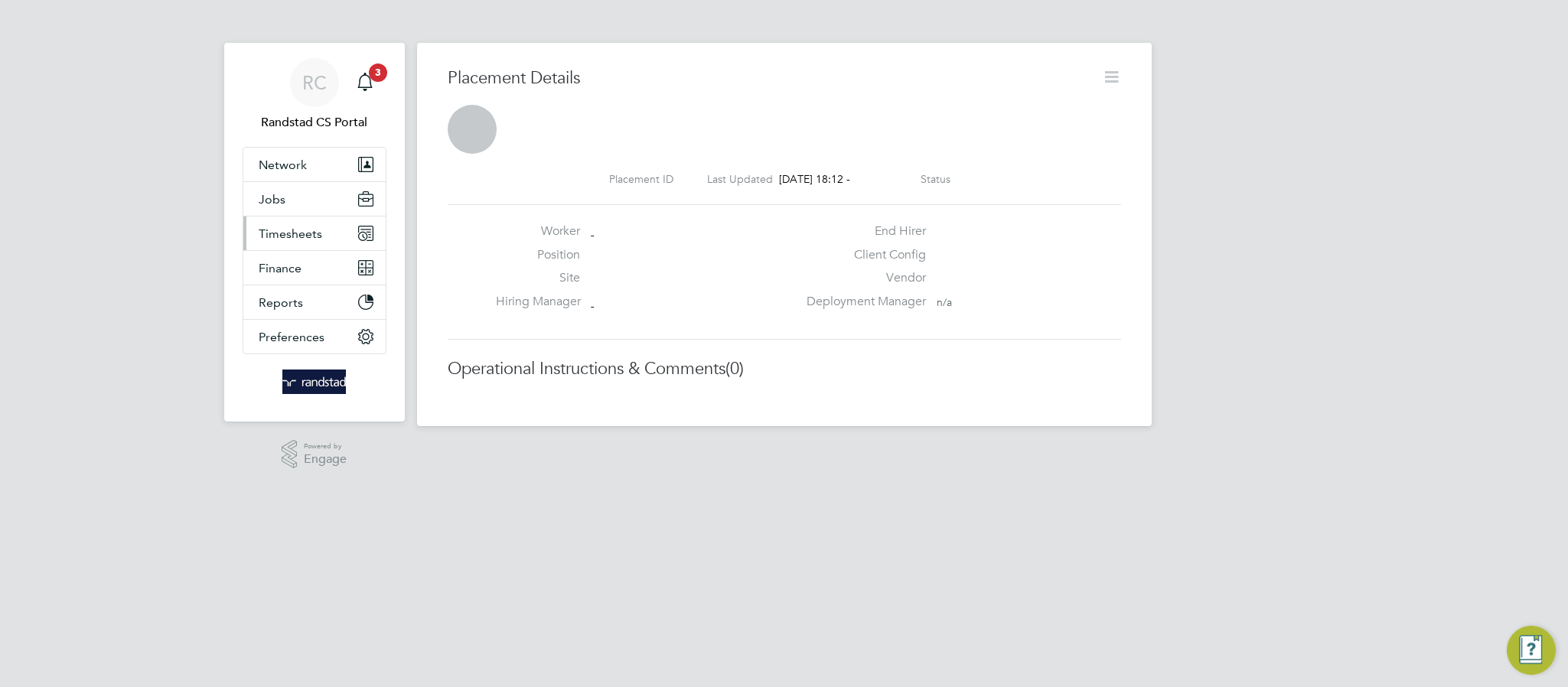
click at [299, 227] on span "Timesheets" at bounding box center [290, 233] width 64 height 14
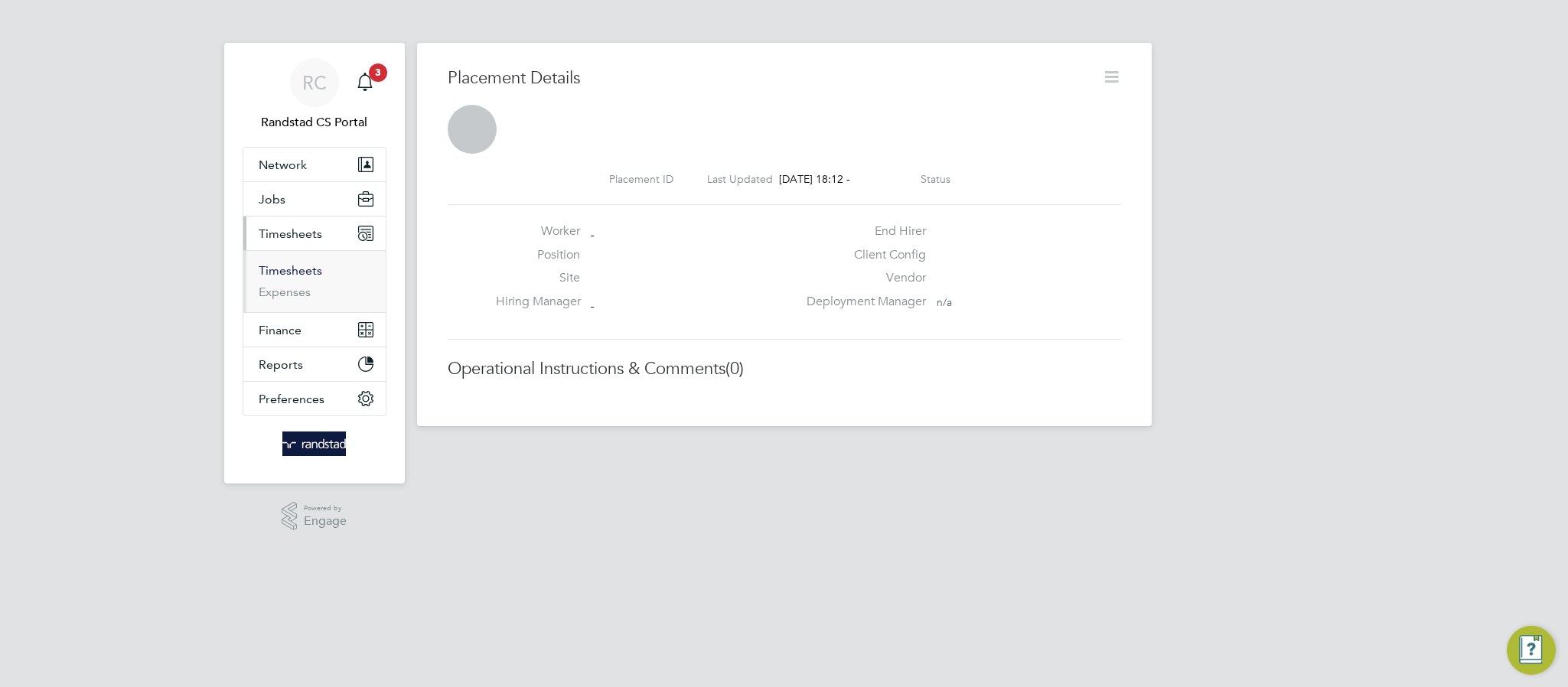
click at [296, 275] on link "Timesheets" at bounding box center [290, 269] width 64 height 14
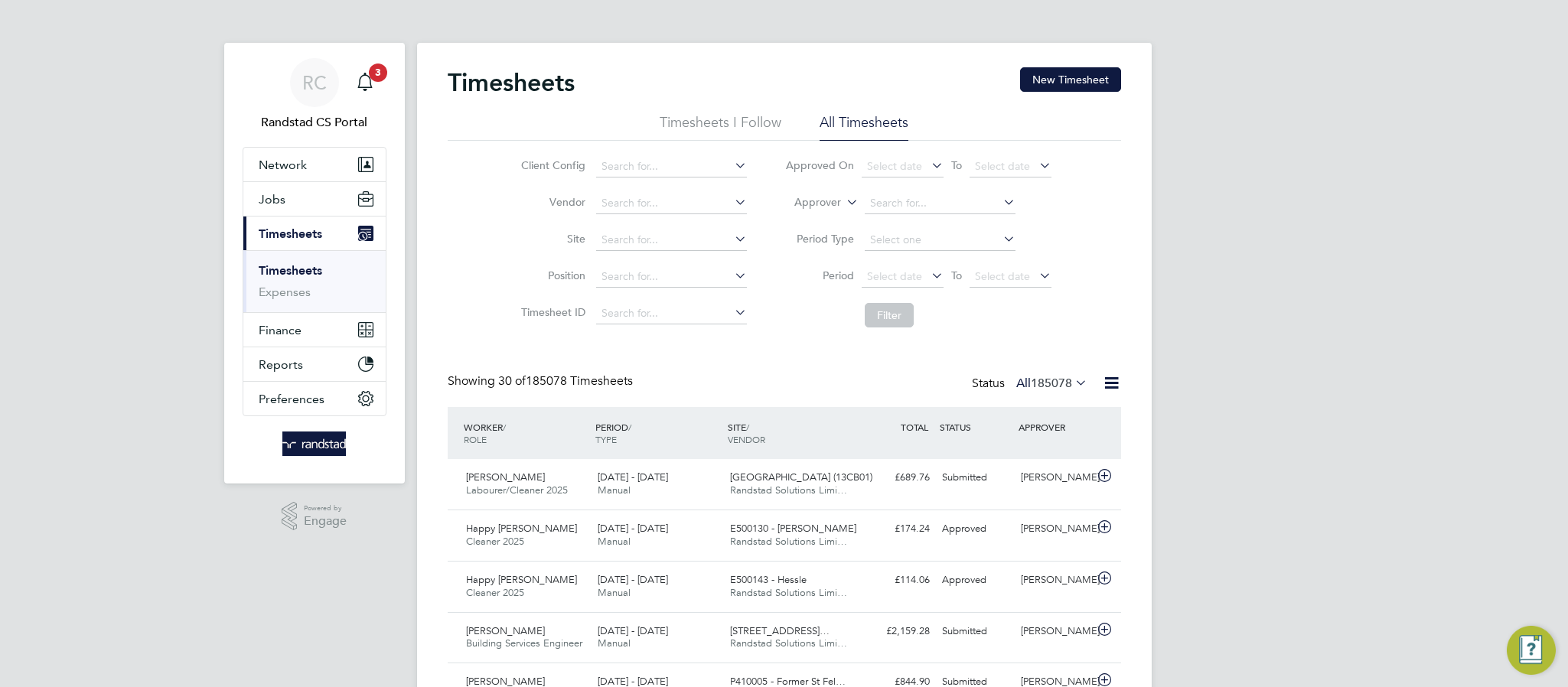
scroll to position [39, 133]
click at [629, 324] on input at bounding box center [671, 314] width 151 height 22
paste input "1800181"
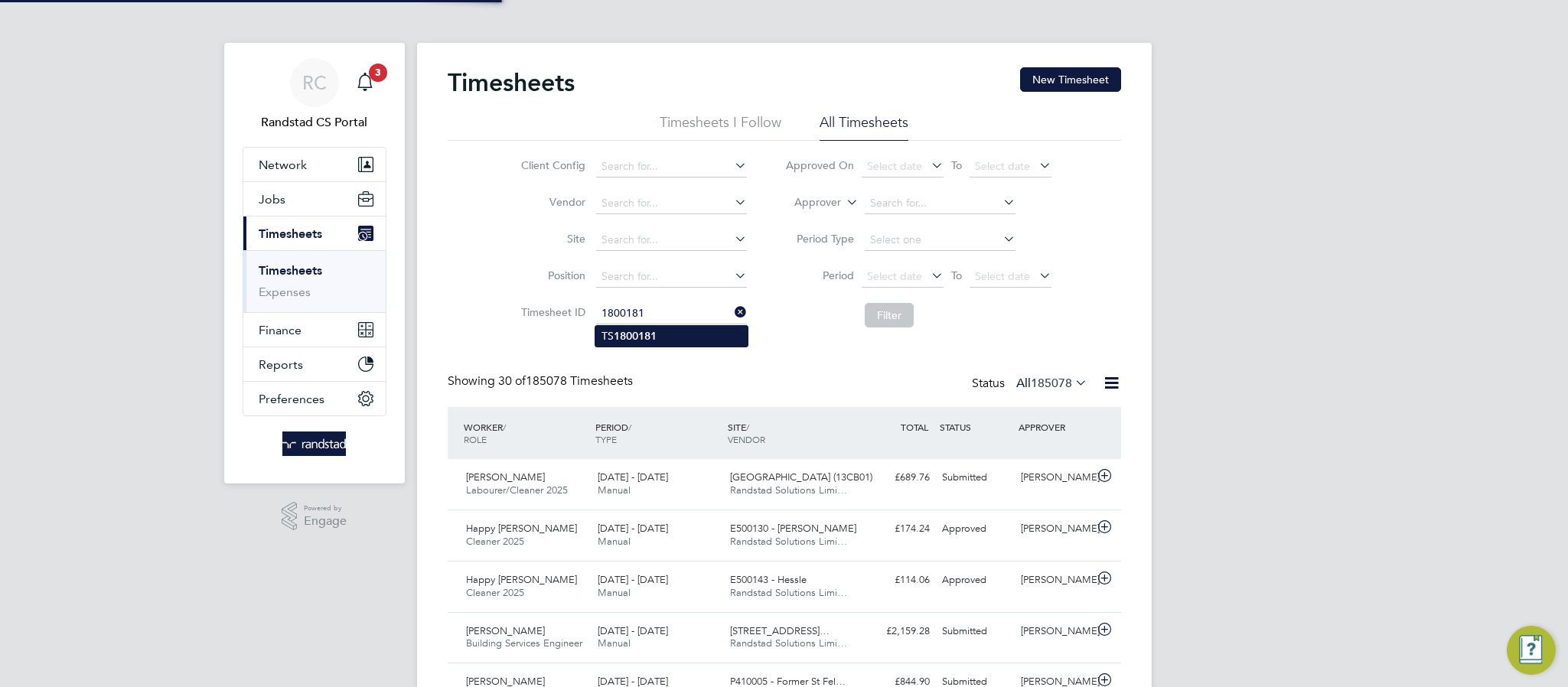
click at [678, 331] on li "TS 1800181" at bounding box center [671, 336] width 152 height 21
type input "TS1800181"
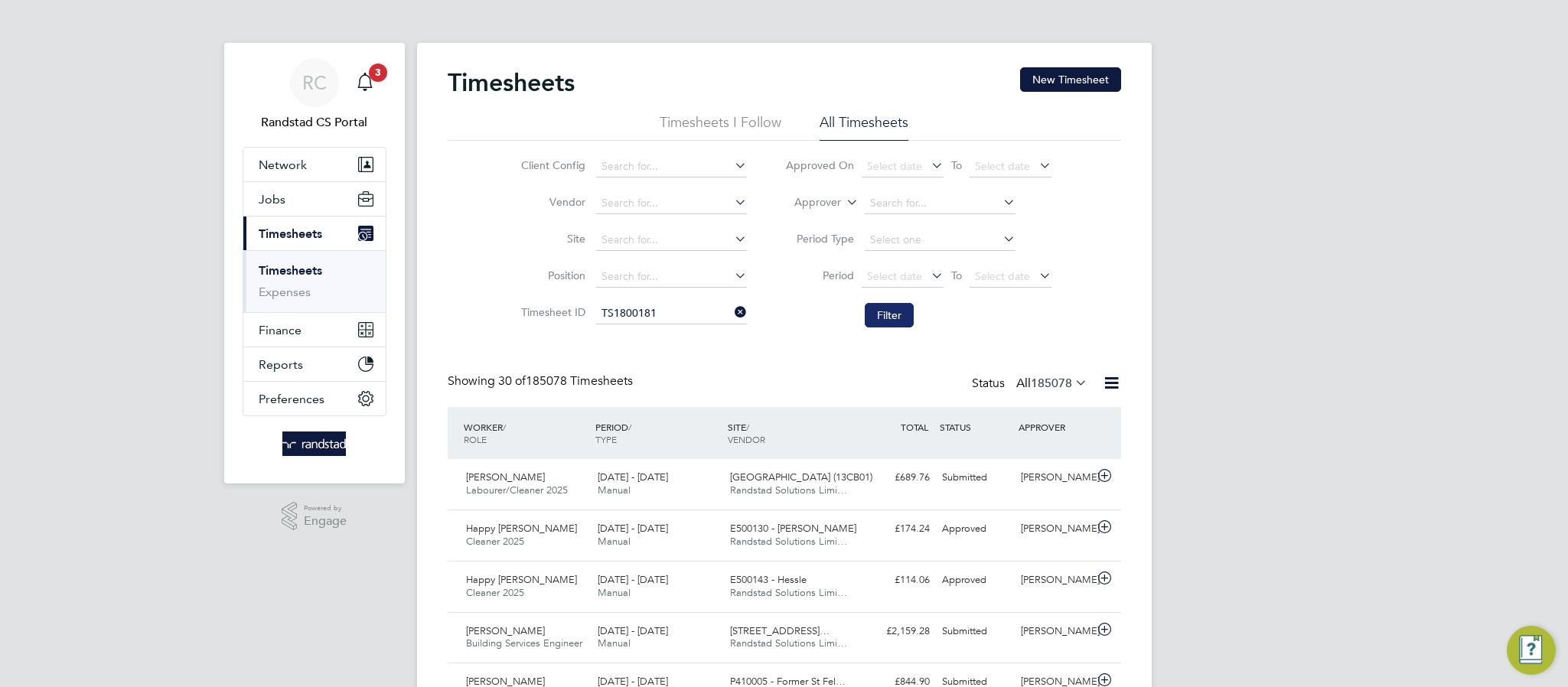
click at [891, 317] on button "Filter" at bounding box center [889, 315] width 49 height 24
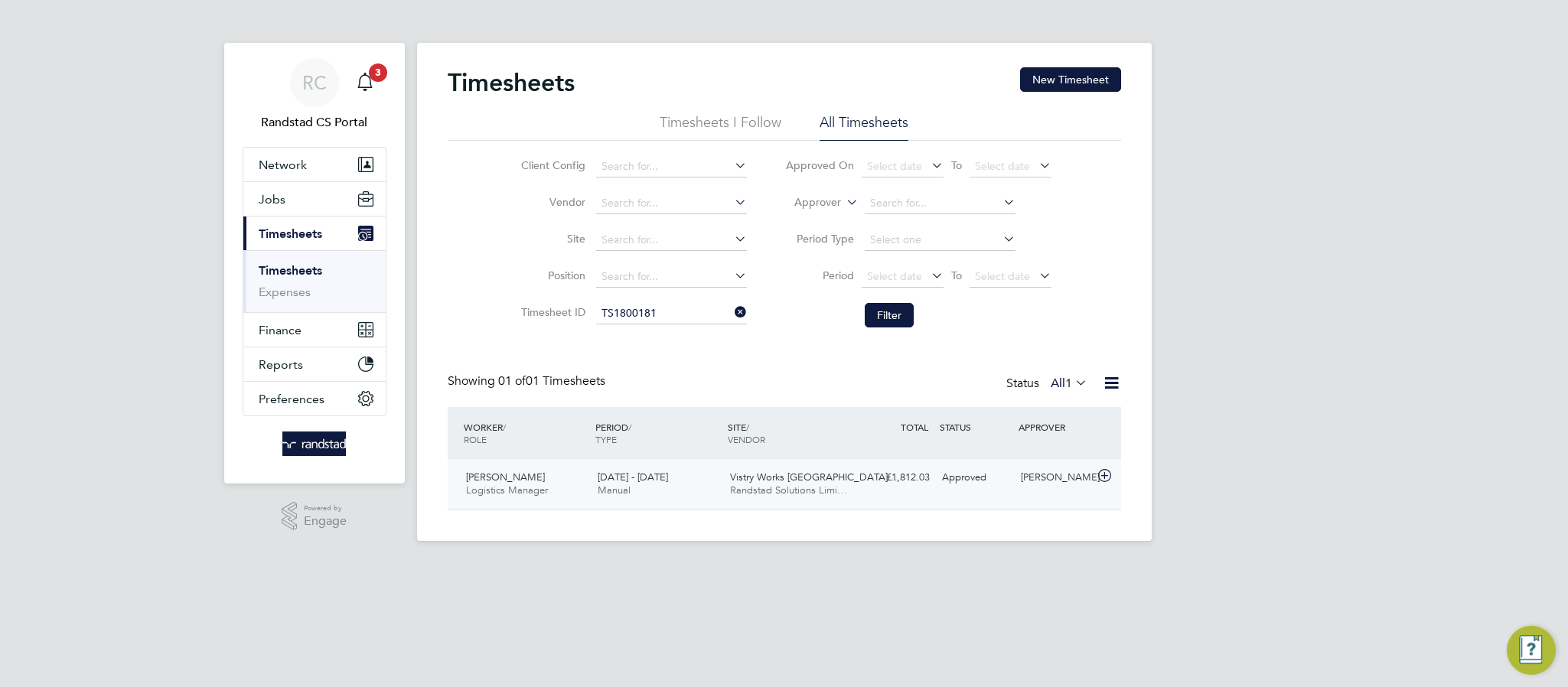
click at [774, 483] on span "Vistry Works East Midla…" at bounding box center [814, 477] width 167 height 13
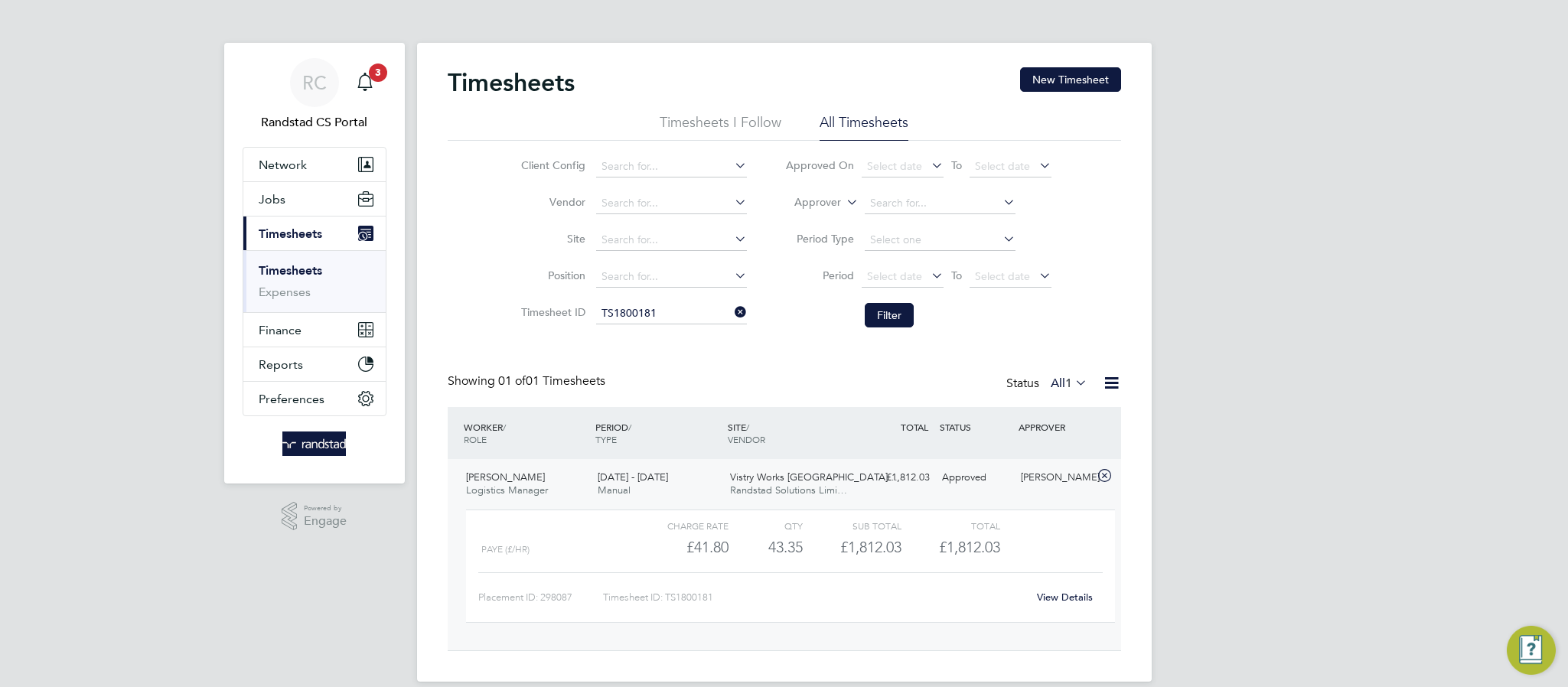
click at [1070, 601] on link "View Details" at bounding box center [1065, 597] width 56 height 13
click at [639, 239] on input at bounding box center [671, 240] width 151 height 22
paste input "Vistry Works East Midlands"
type input "Vistry Works East Midlands"
click at [644, 263] on b "Works" at bounding box center [648, 262] width 32 height 13
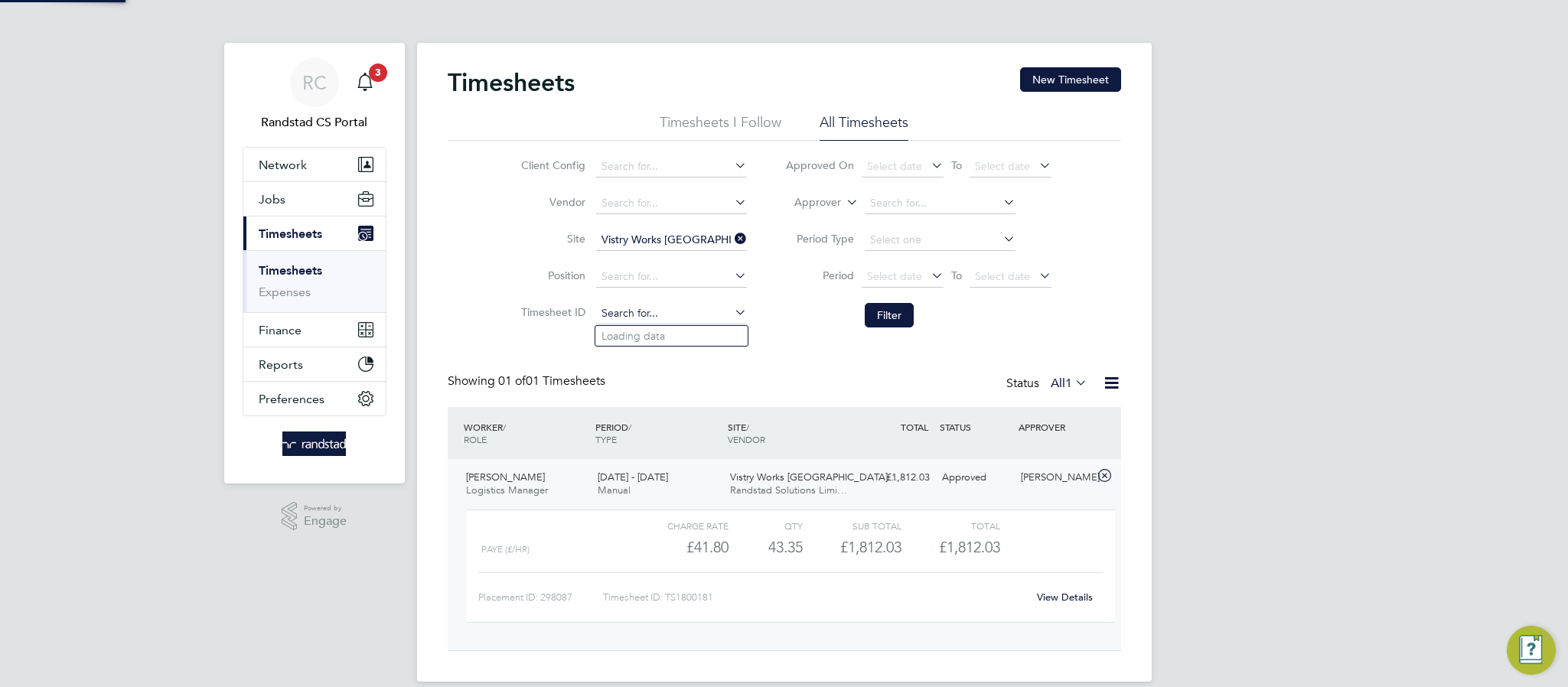
click at [728, 310] on input at bounding box center [671, 314] width 151 height 22
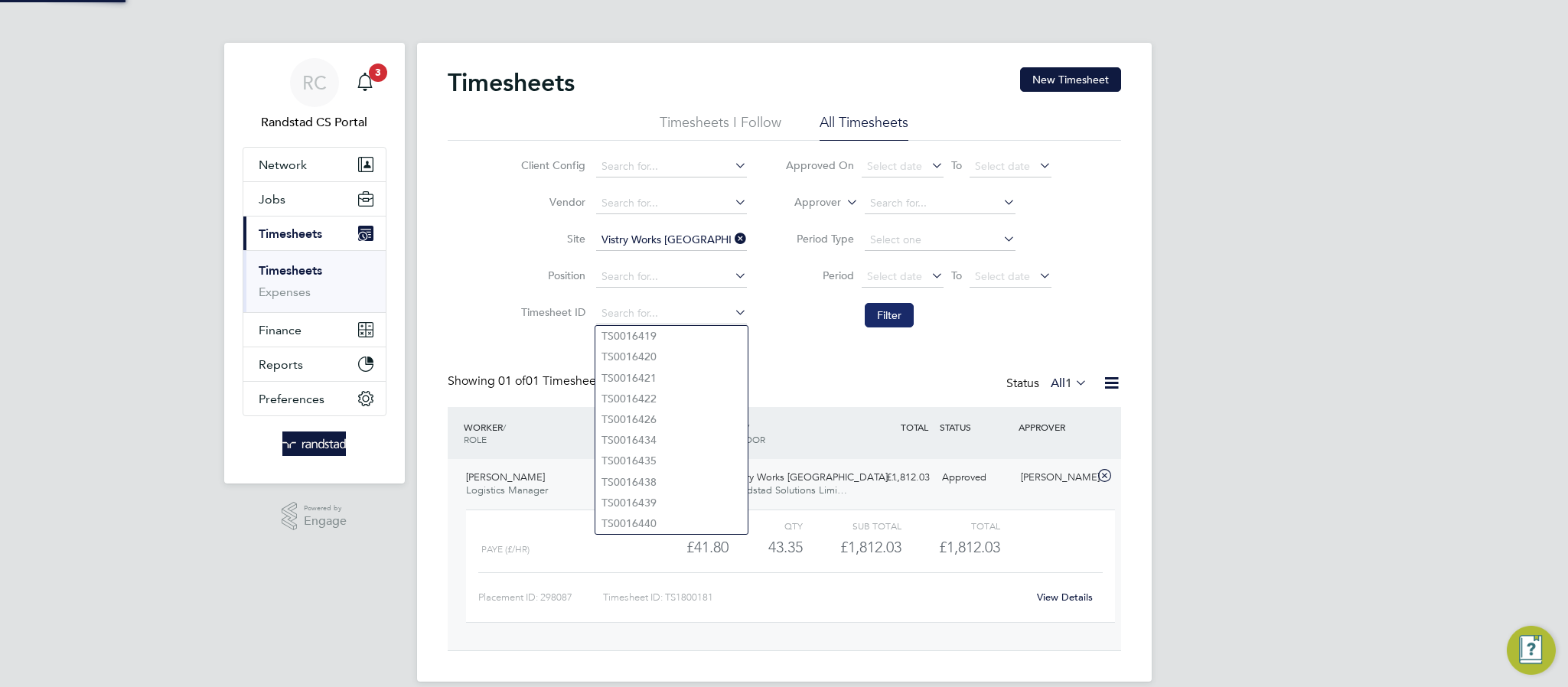
click at [866, 320] on button "Filter" at bounding box center [889, 315] width 49 height 24
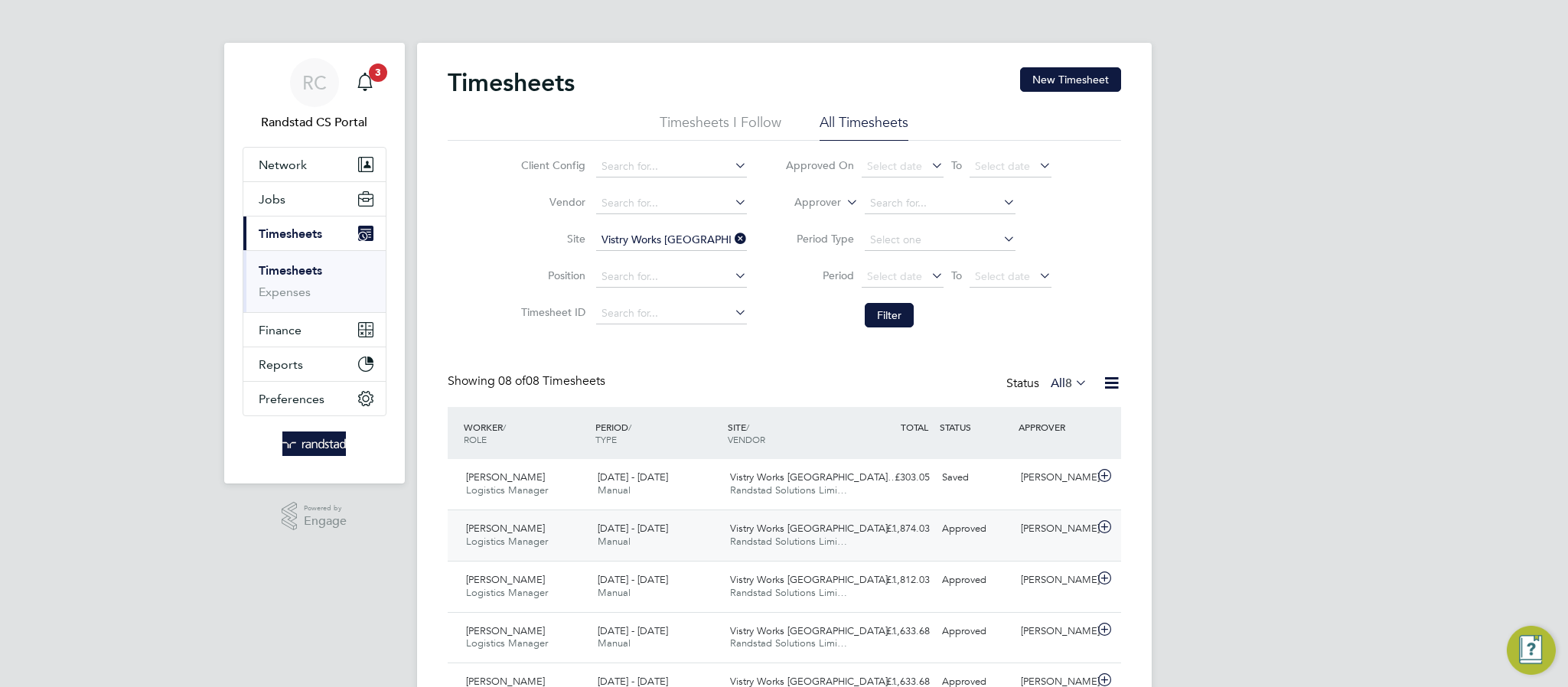
click at [643, 532] on span "[DATE] - [DATE]" at bounding box center [633, 528] width 70 height 13
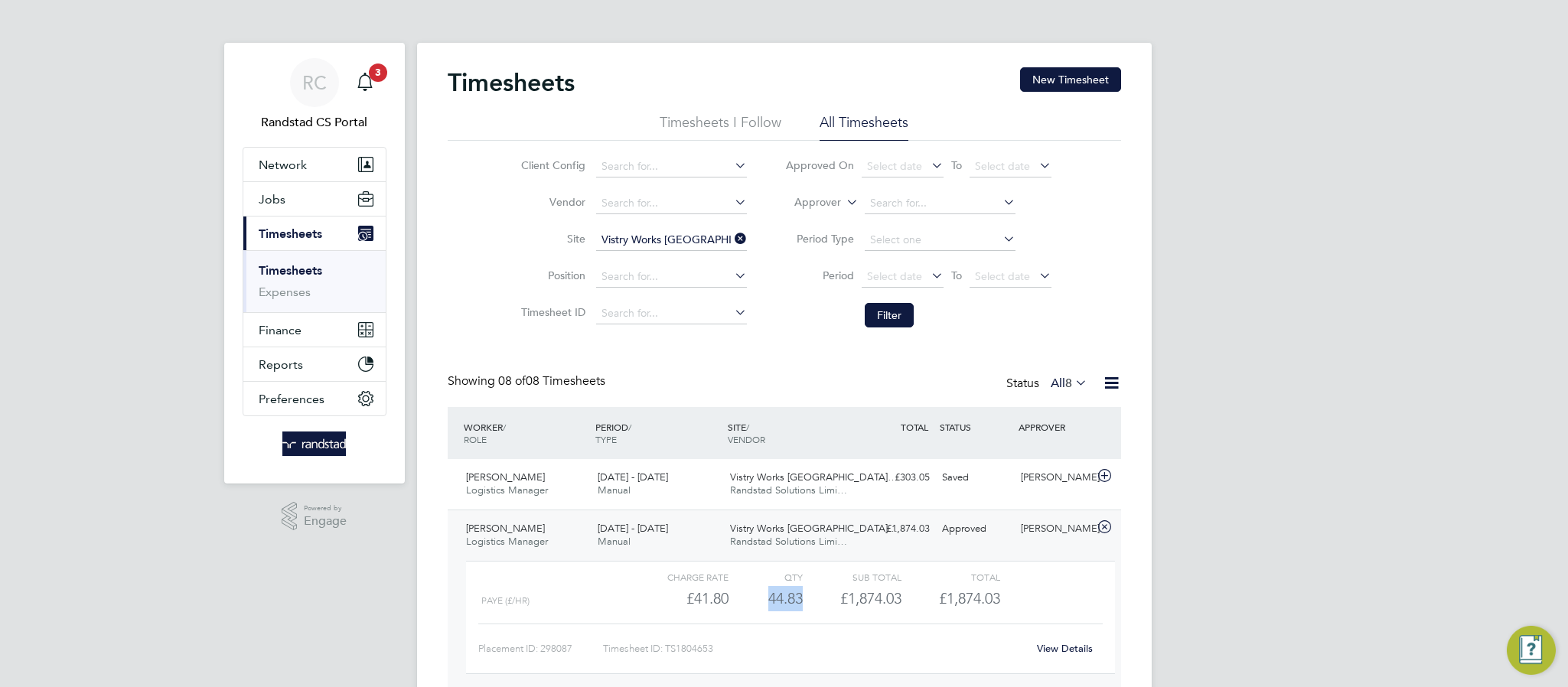
drag, startPoint x: 763, startPoint y: 599, endPoint x: 802, endPoint y: 599, distance: 39.0
click at [802, 599] on div "PAYE (£/HR) £41.80 44.833333333333336 44.83 45 £1,874.03 £1,874.03" at bounding box center [790, 598] width 649 height 25
copy div "44.83"
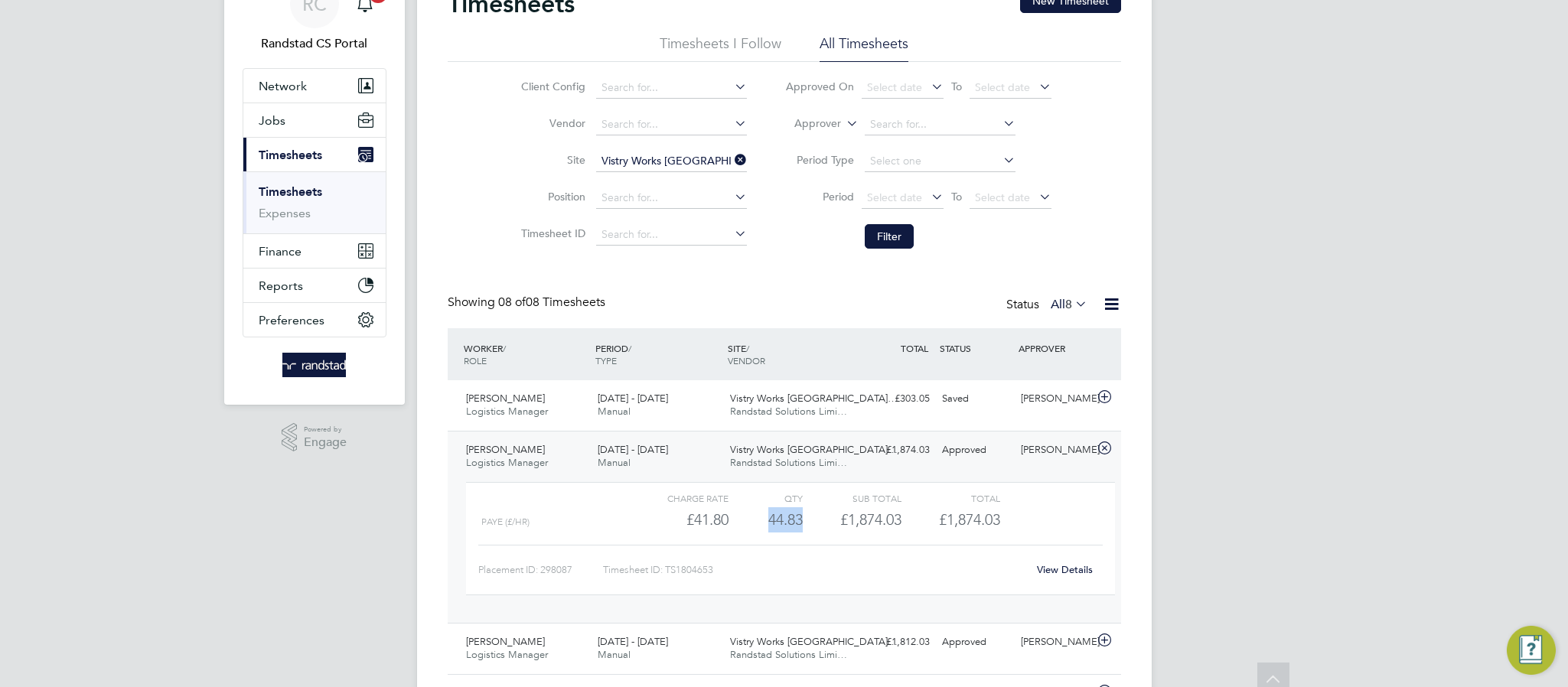
scroll to position [80, 0]
click at [1063, 566] on link "View Details" at bounding box center [1065, 568] width 56 height 13
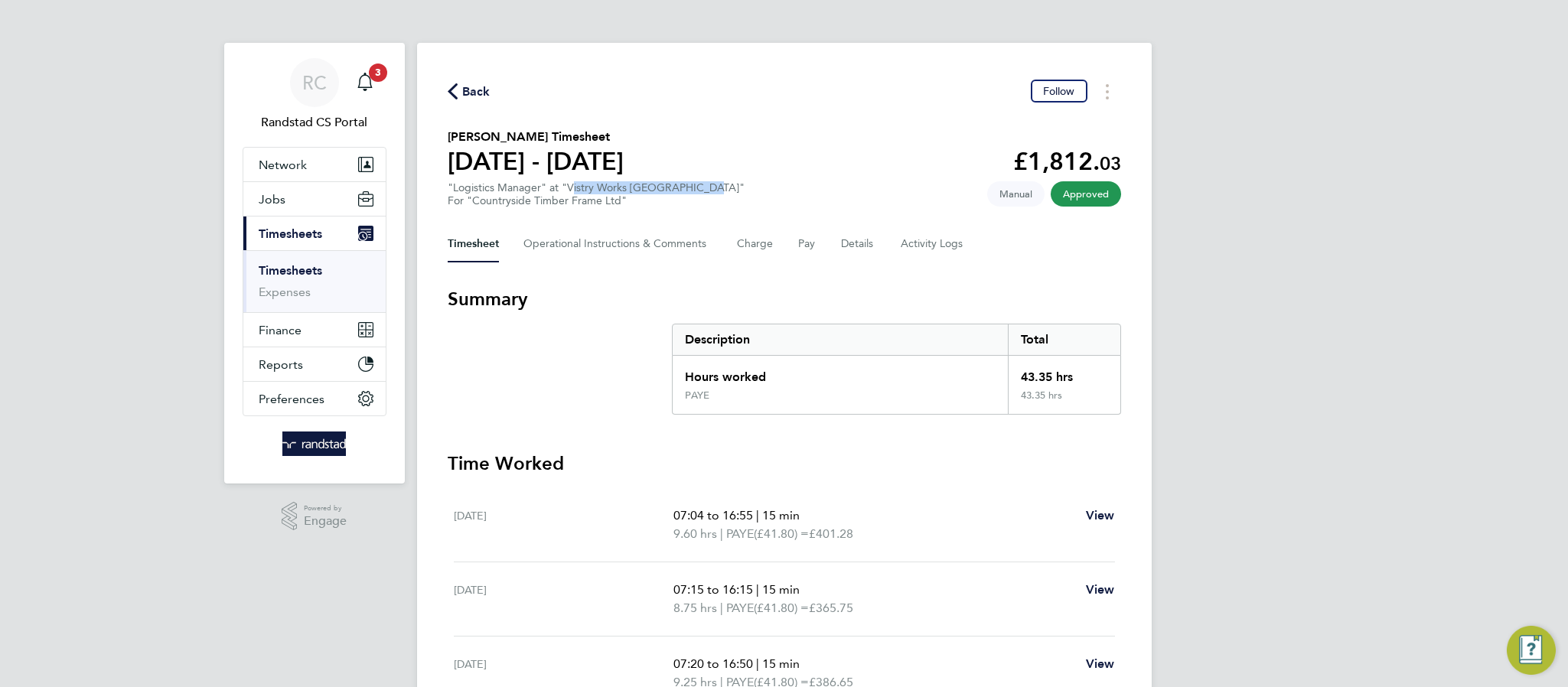
drag, startPoint x: 568, startPoint y: 189, endPoint x: 697, endPoint y: 188, distance: 129.0
click at [697, 188] on div ""Logistics Manager" at "Vistry Works East Midlands" For "Countryside Timber Fra…" at bounding box center [596, 194] width 297 height 26
copy div "Vistry Works East Midlands"
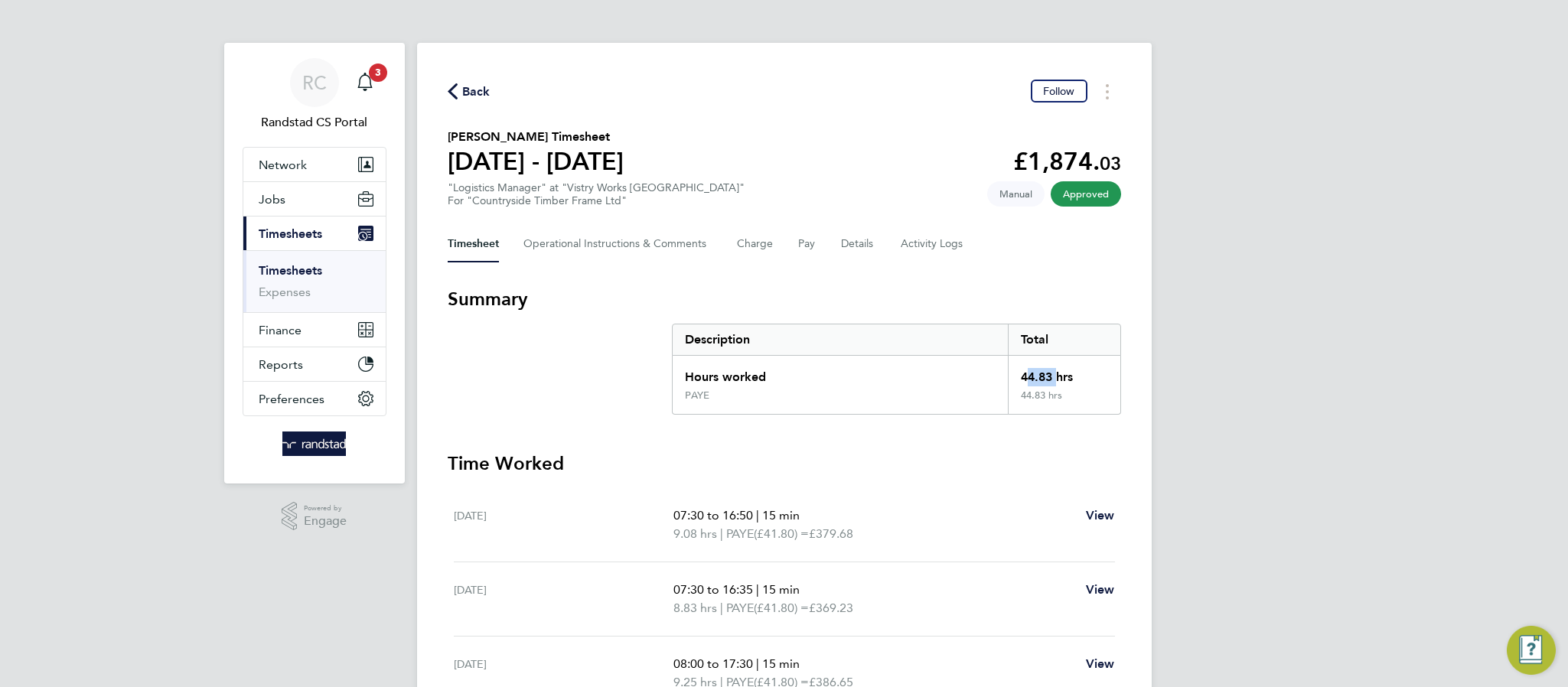
drag, startPoint x: 1020, startPoint y: 374, endPoint x: 1052, endPoint y: 377, distance: 32.1
click at [1052, 377] on div "44.83 hrs" at bounding box center [1063, 372] width 111 height 33
copy div "44.83"
